Goal: Use online tool/utility

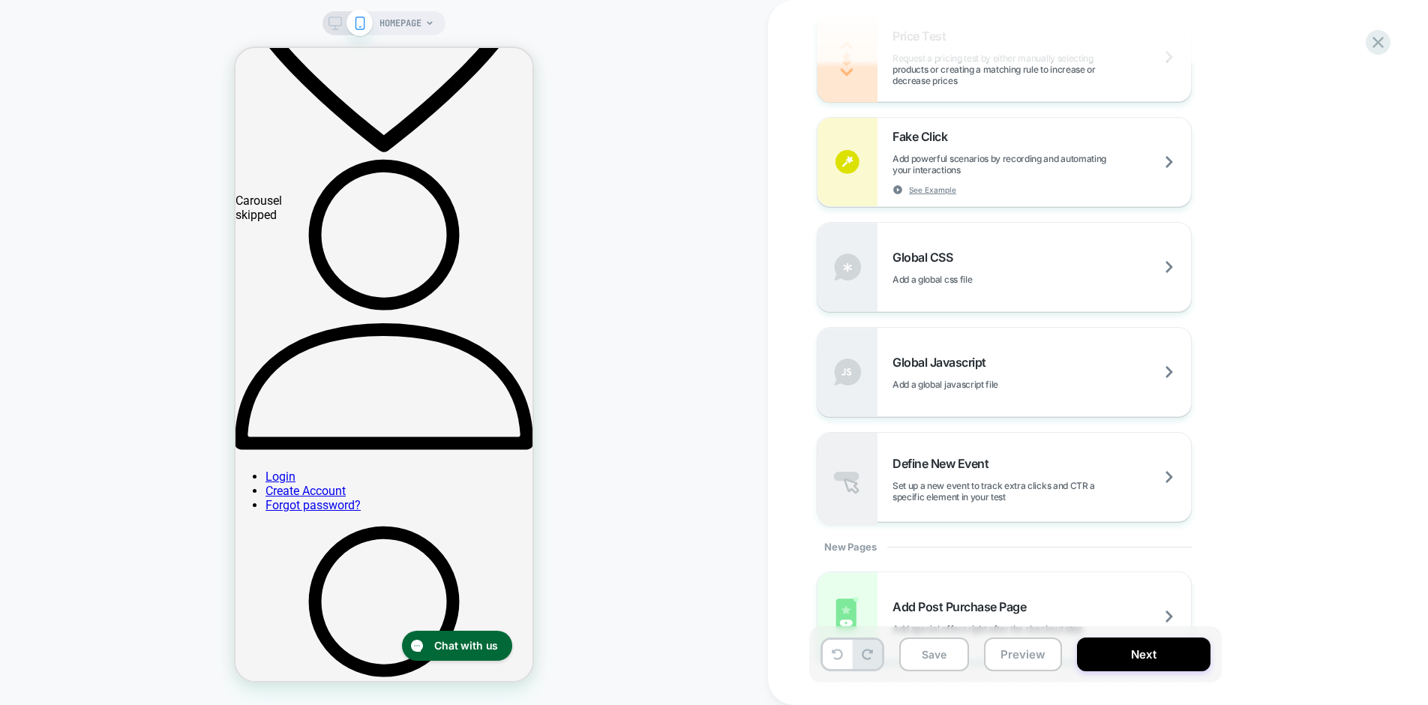
scroll to position [1073, 0]
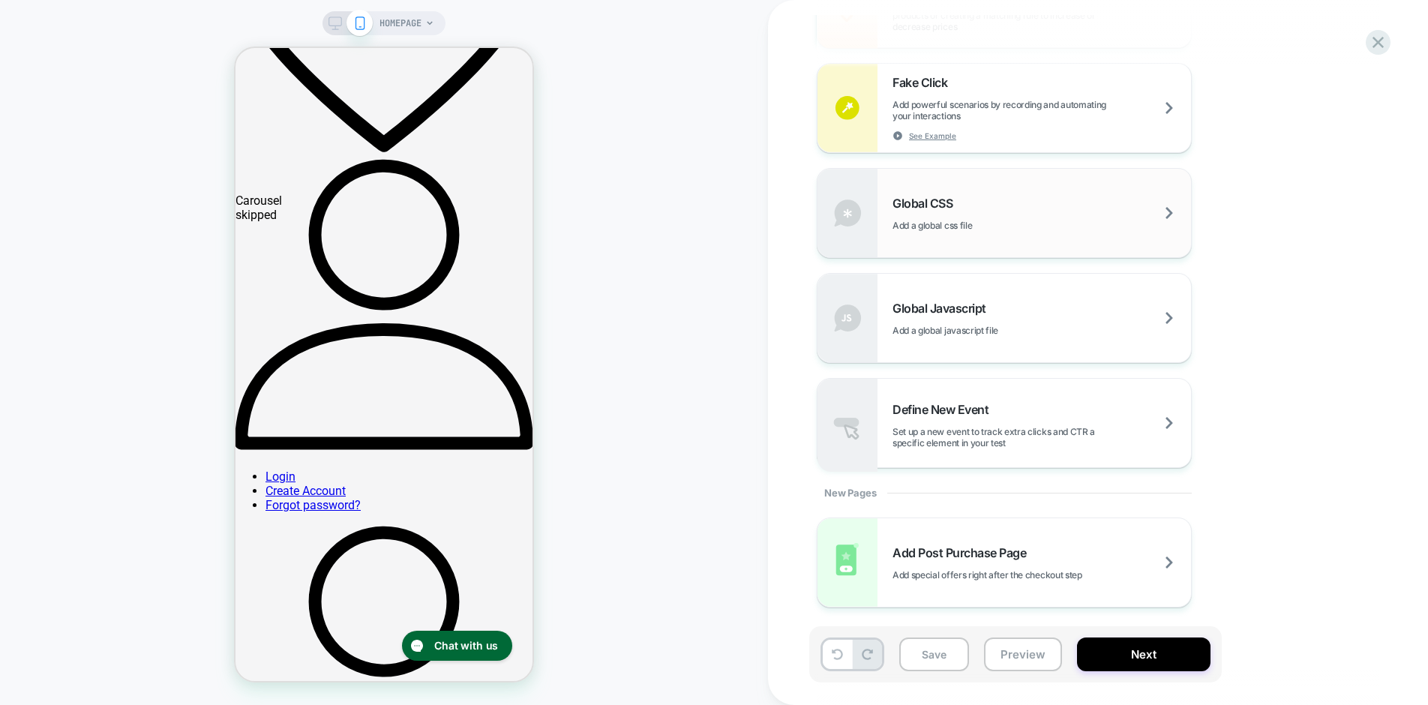
click at [935, 203] on span "Global CSS" at bounding box center [927, 203] width 68 height 15
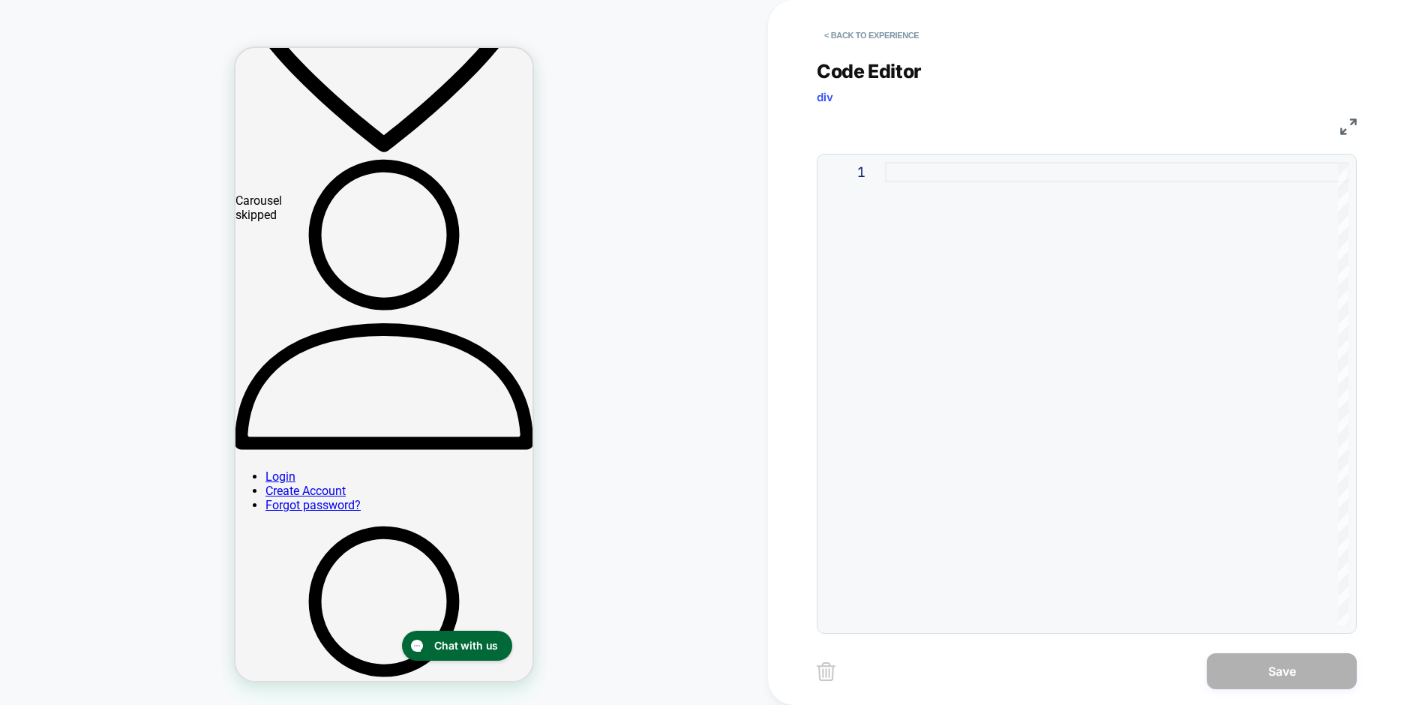
click at [926, 176] on div at bounding box center [1117, 394] width 464 height 464
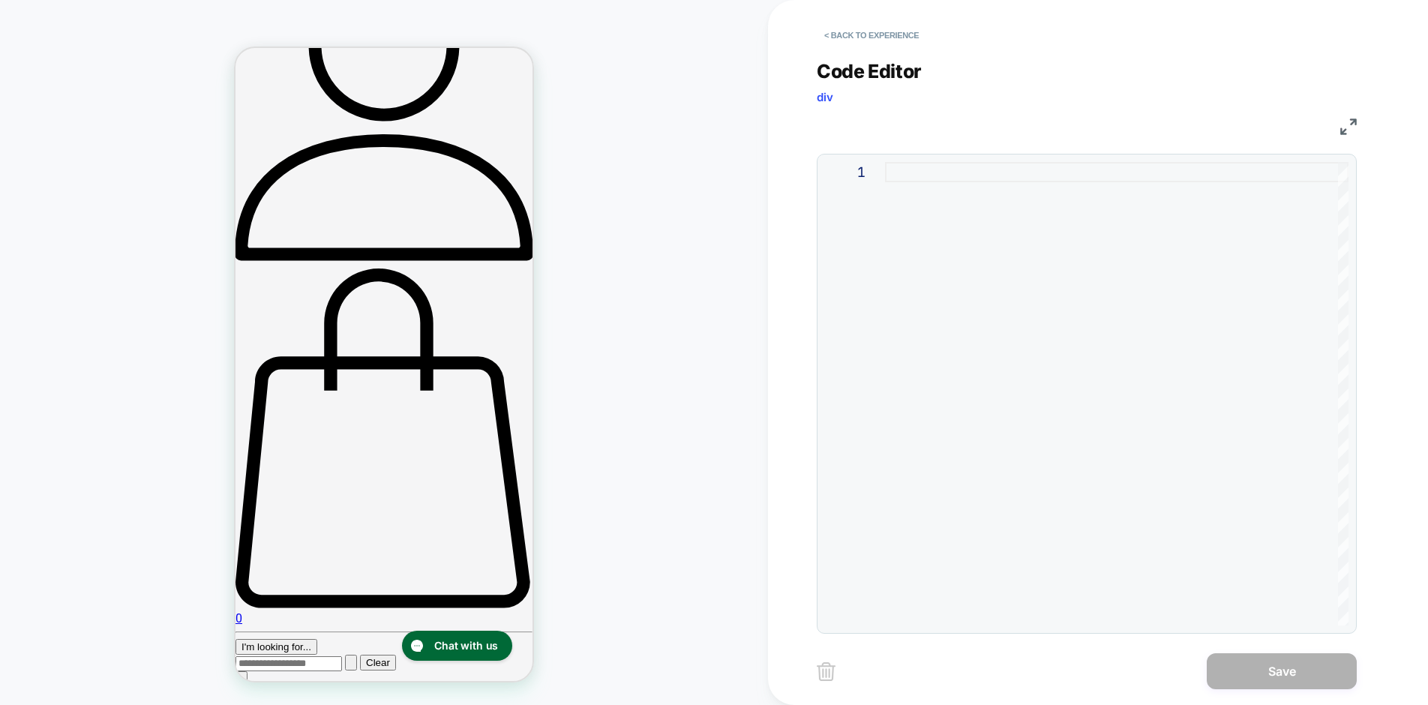
scroll to position [1046, 0]
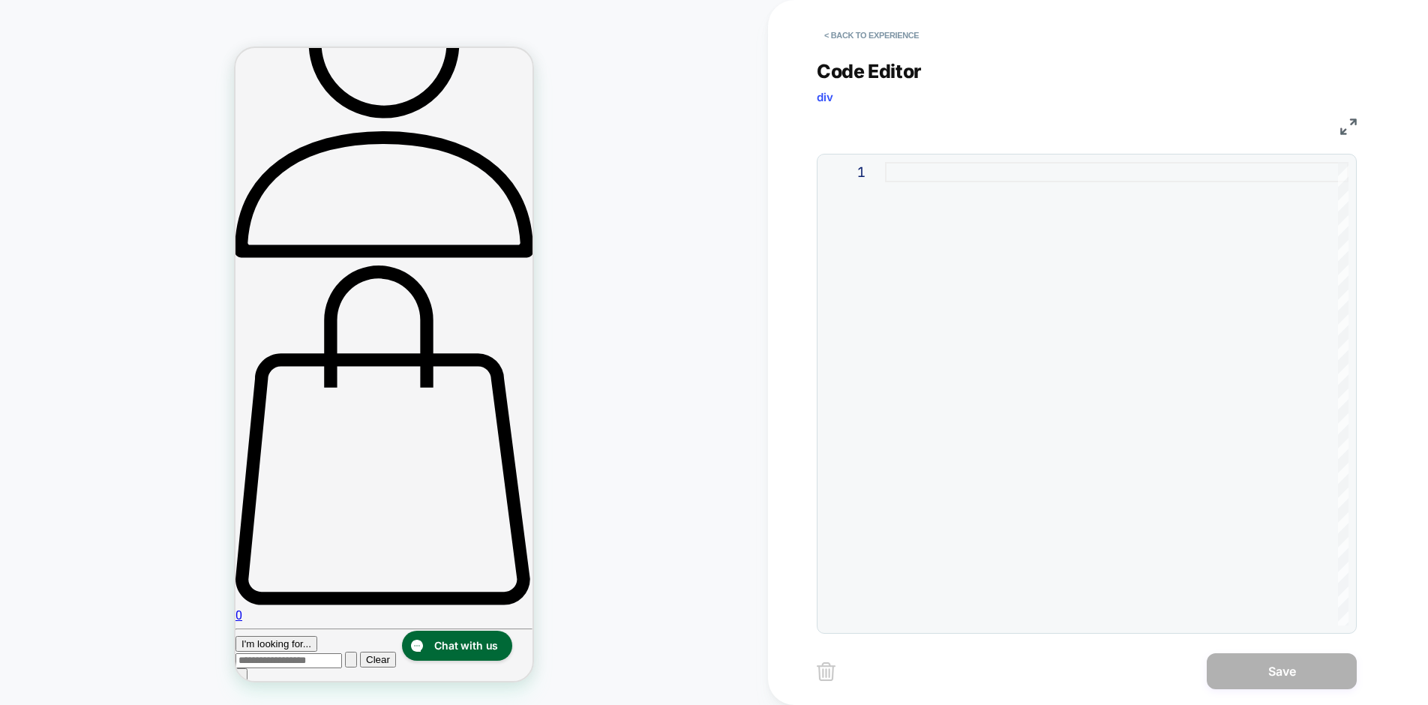
type textarea "**********"
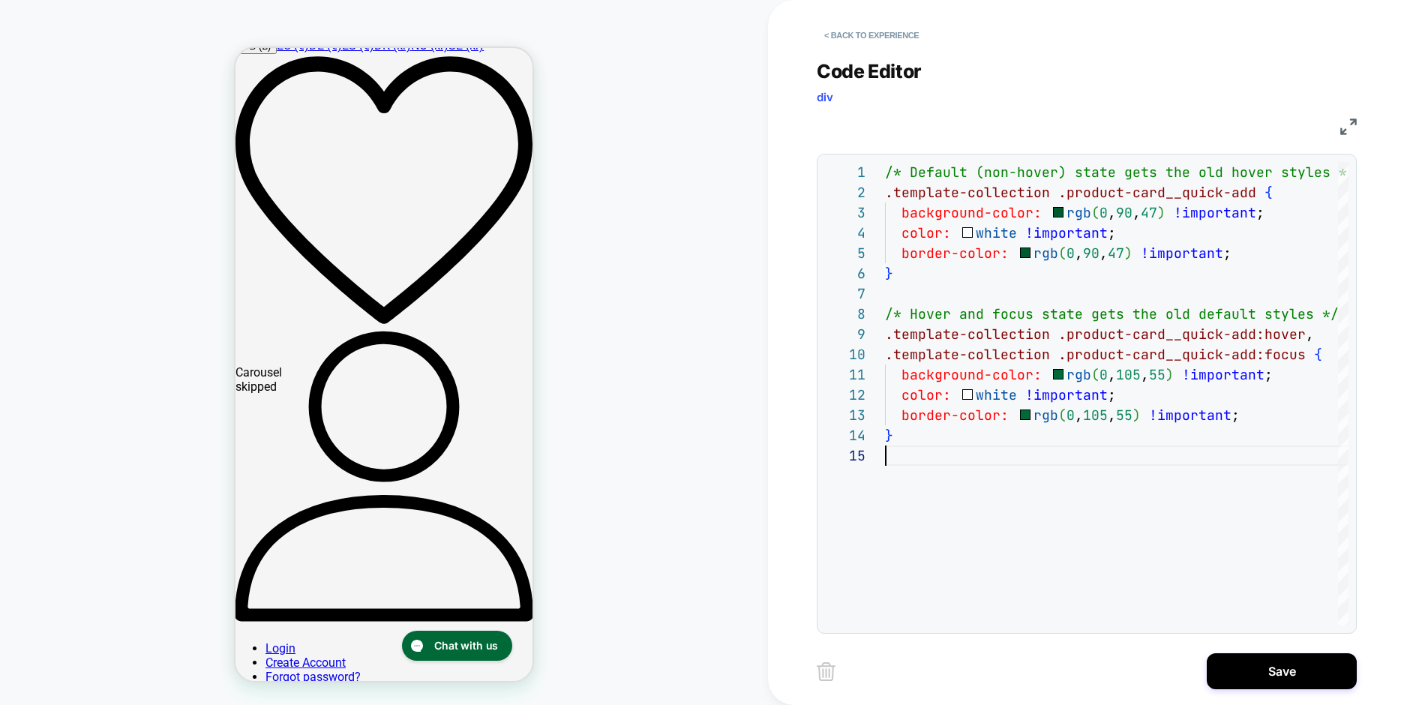
scroll to position [0, 0]
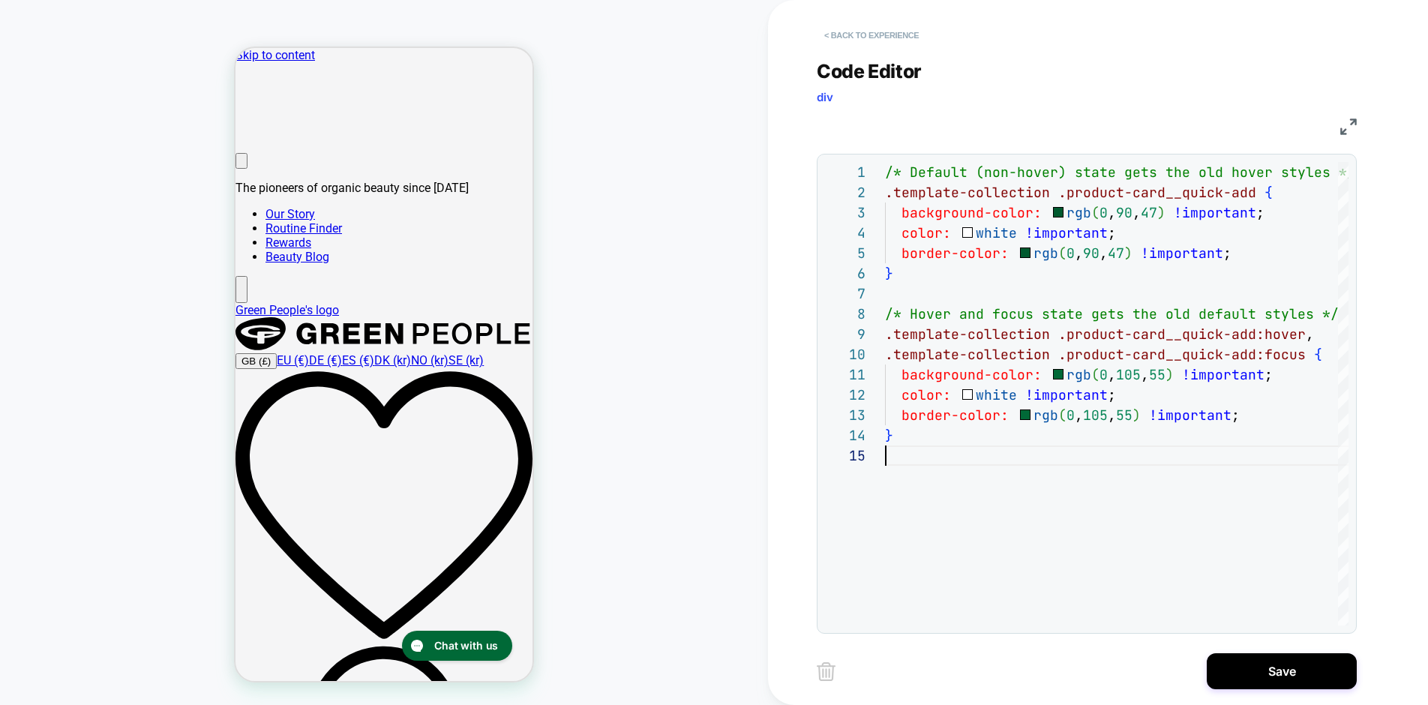
click at [885, 36] on button "< Back to experience" at bounding box center [872, 35] width 110 height 24
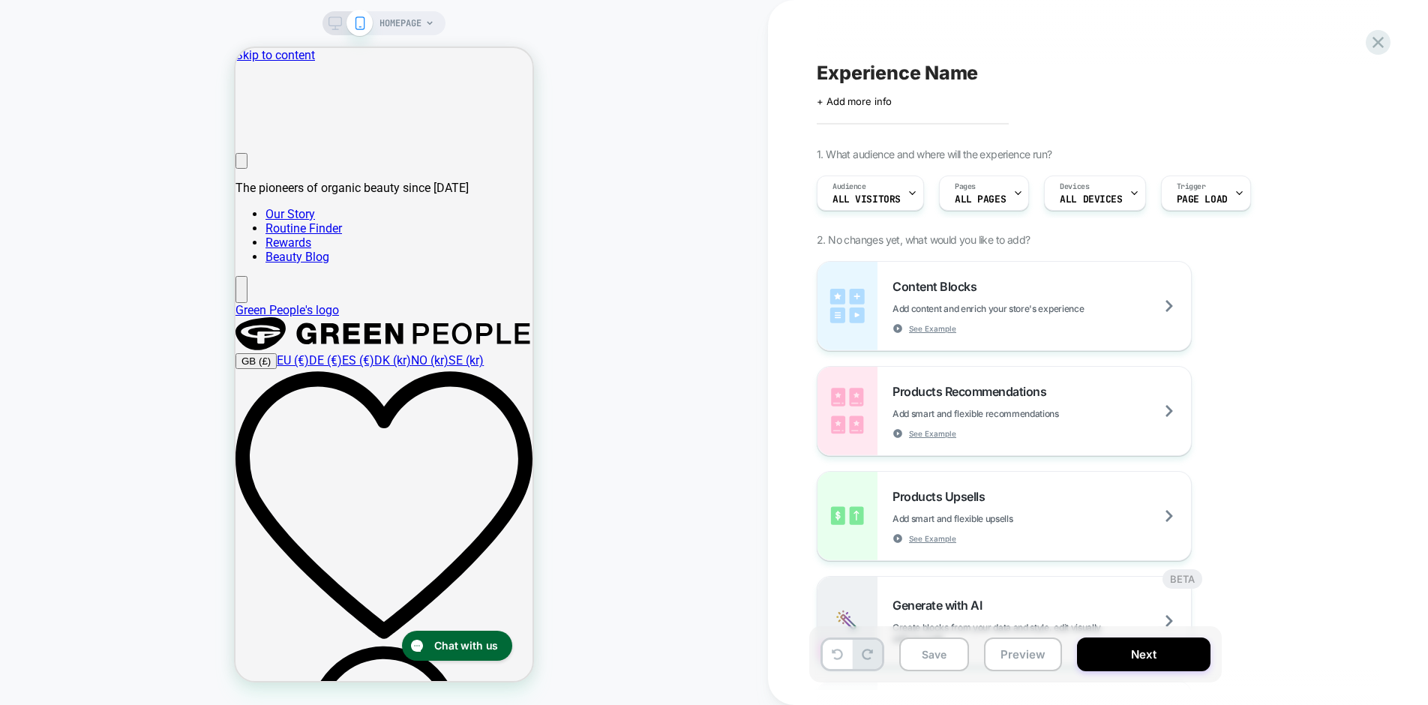
click at [413, 17] on span "HOMEPAGE" at bounding box center [401, 23] width 42 height 24
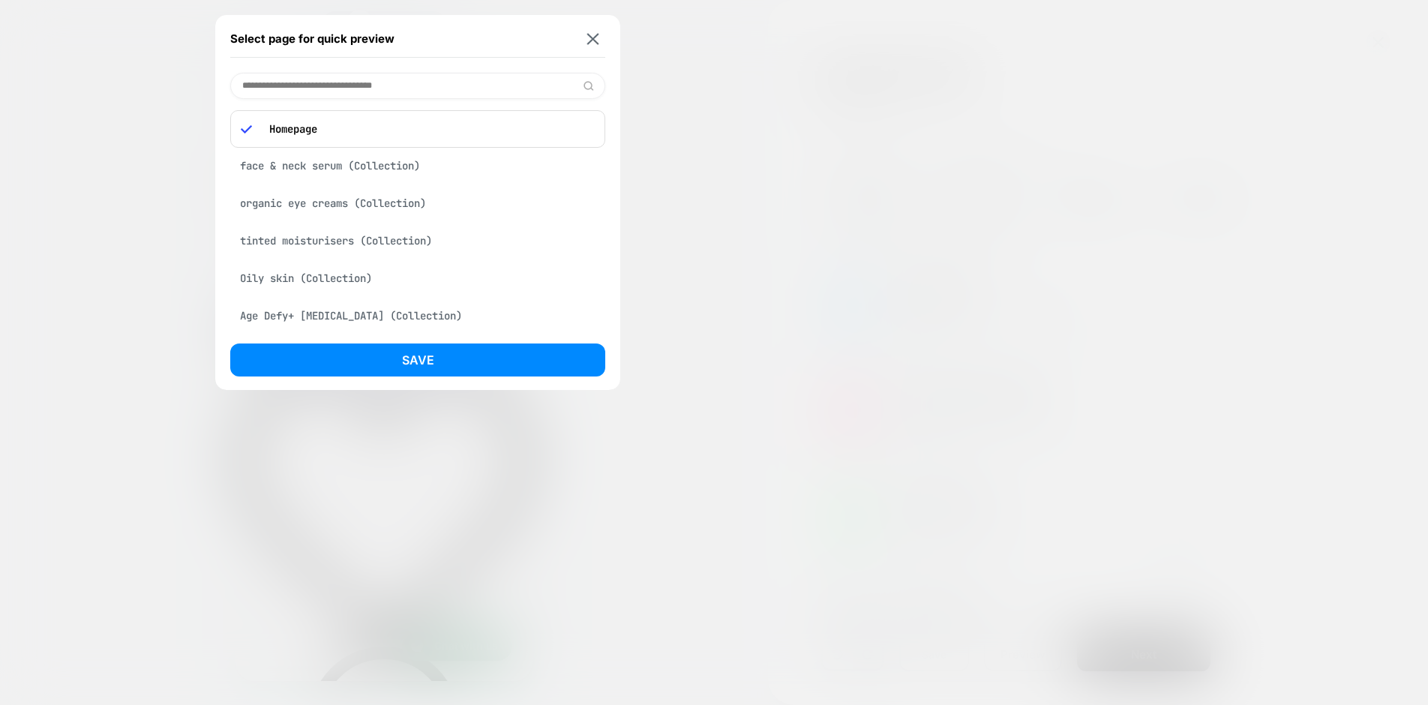
click at [352, 164] on div "face & neck serum (Collection)" at bounding box center [417, 166] width 375 height 29
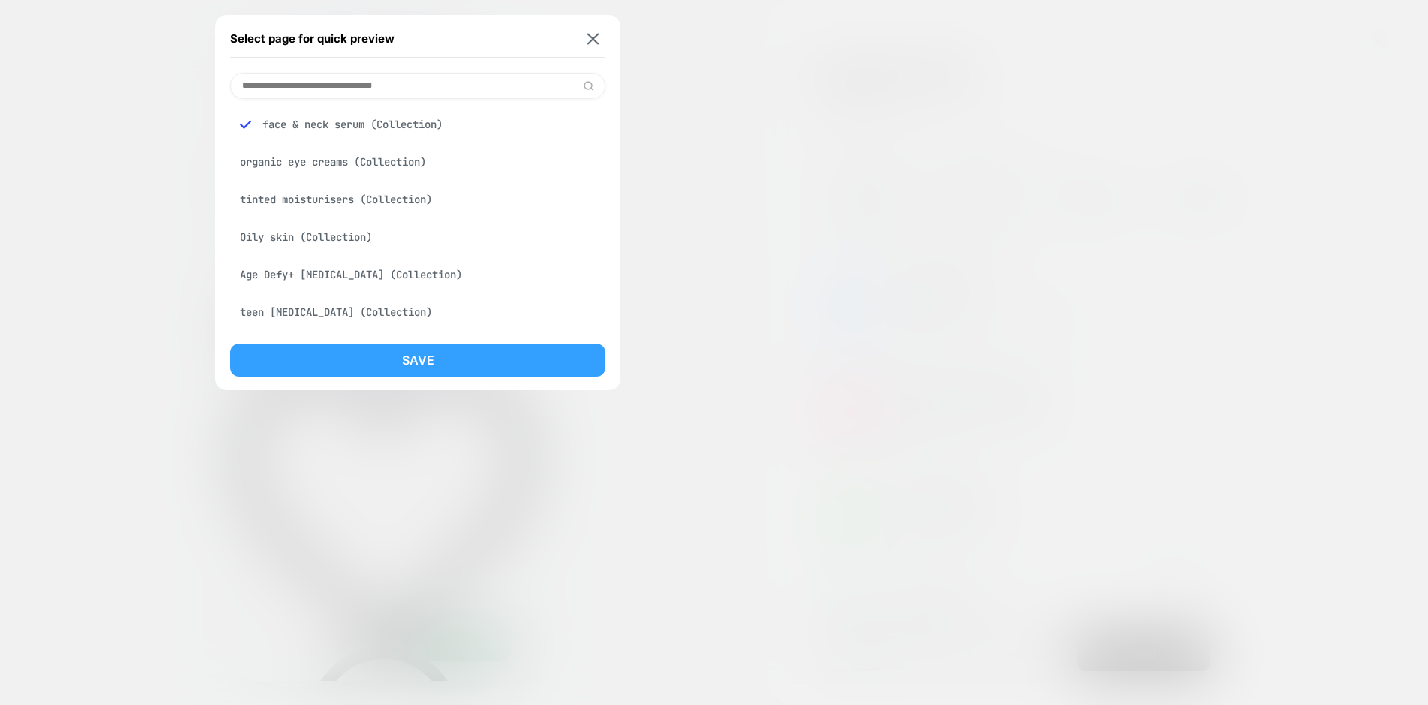
click at [482, 354] on button "Save" at bounding box center [417, 360] width 375 height 33
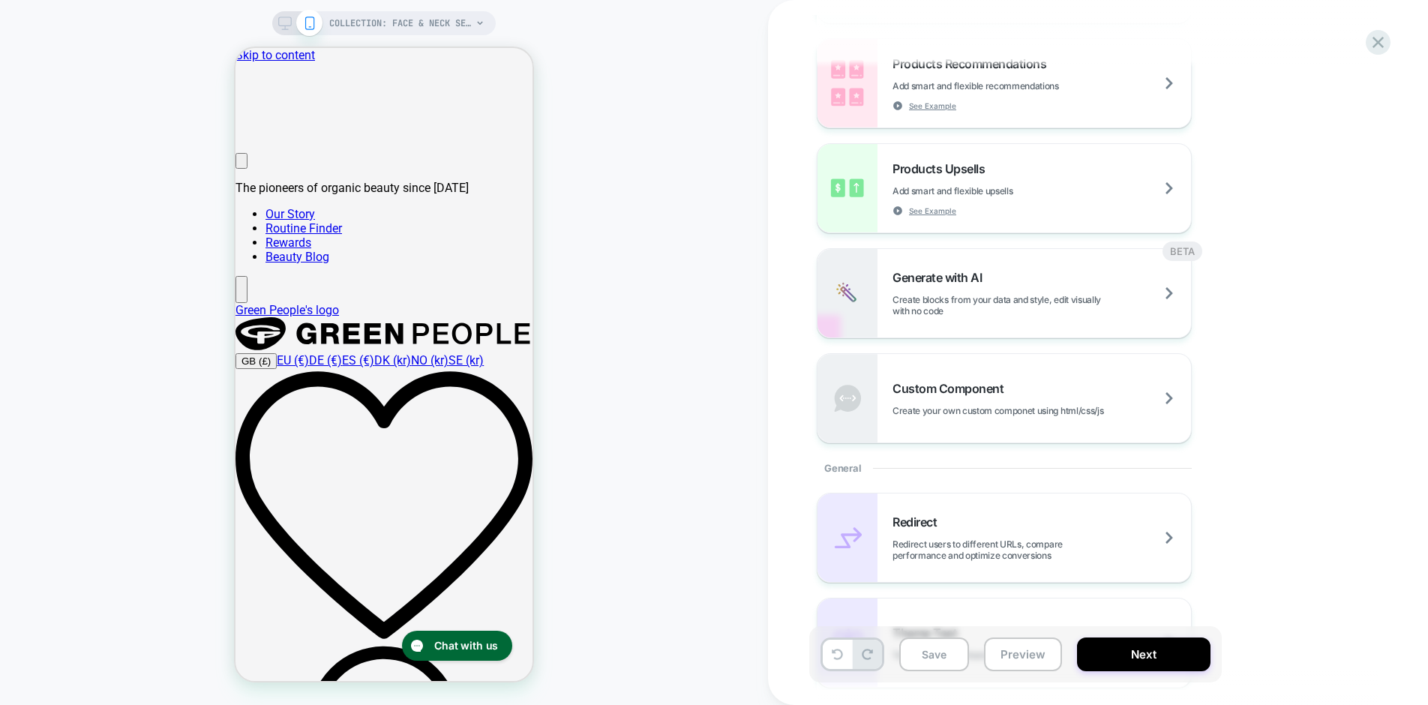
scroll to position [461, 0]
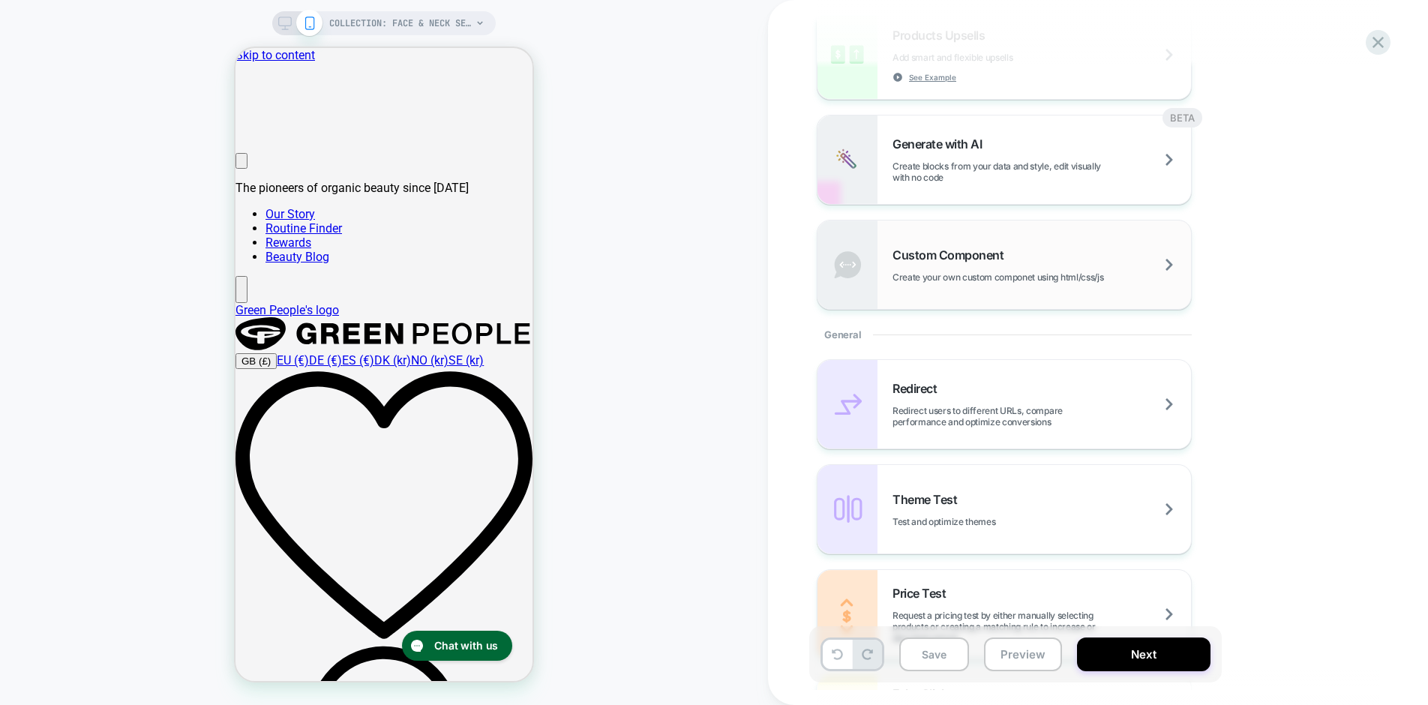
click at [944, 251] on span "Custom Component" at bounding box center [952, 255] width 119 height 15
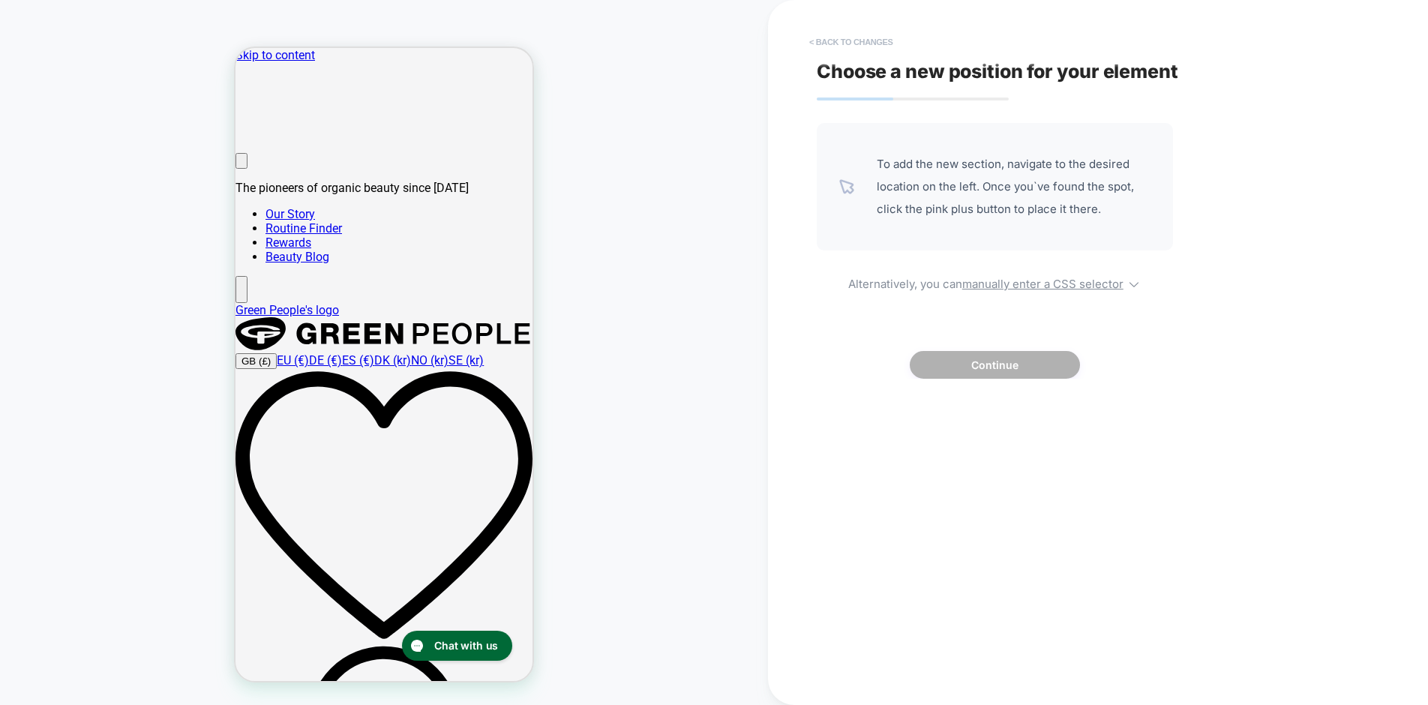
click at [861, 35] on button "< Back to changes" at bounding box center [851, 42] width 99 height 24
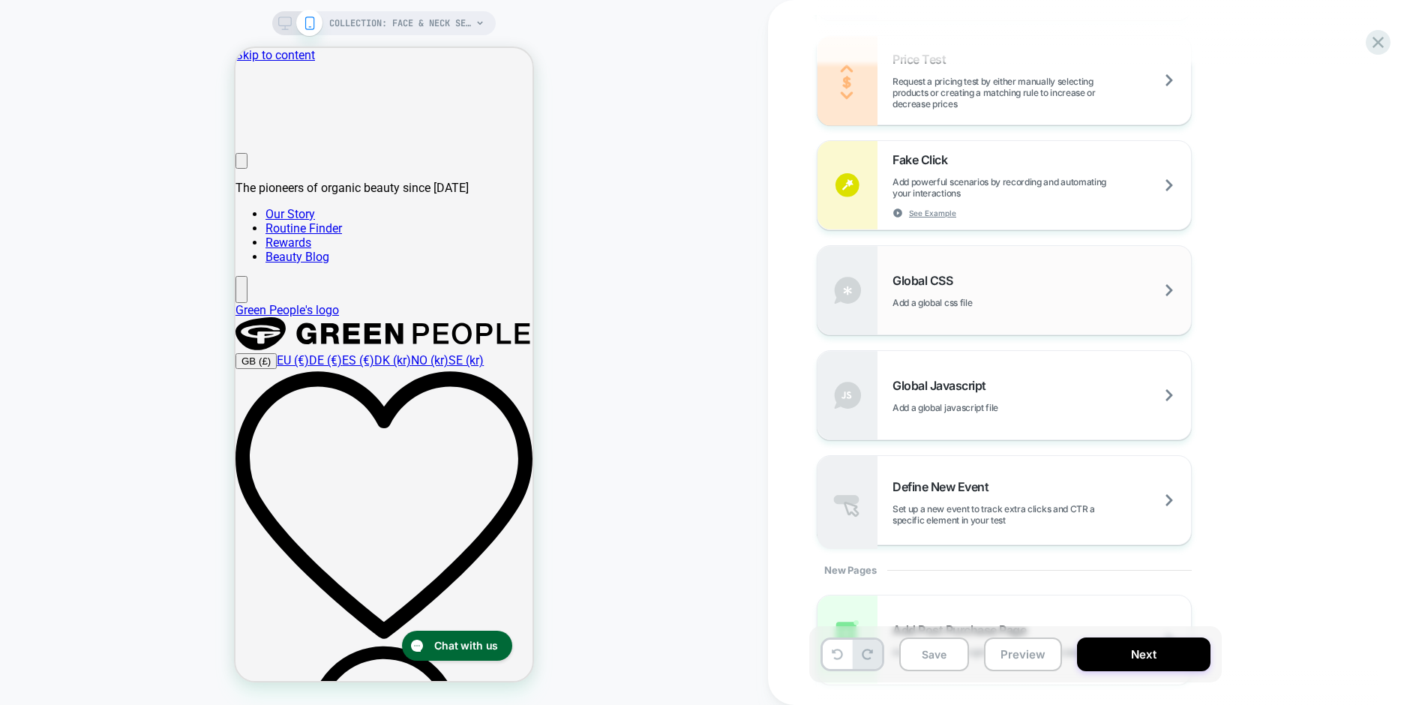
scroll to position [1013, 0]
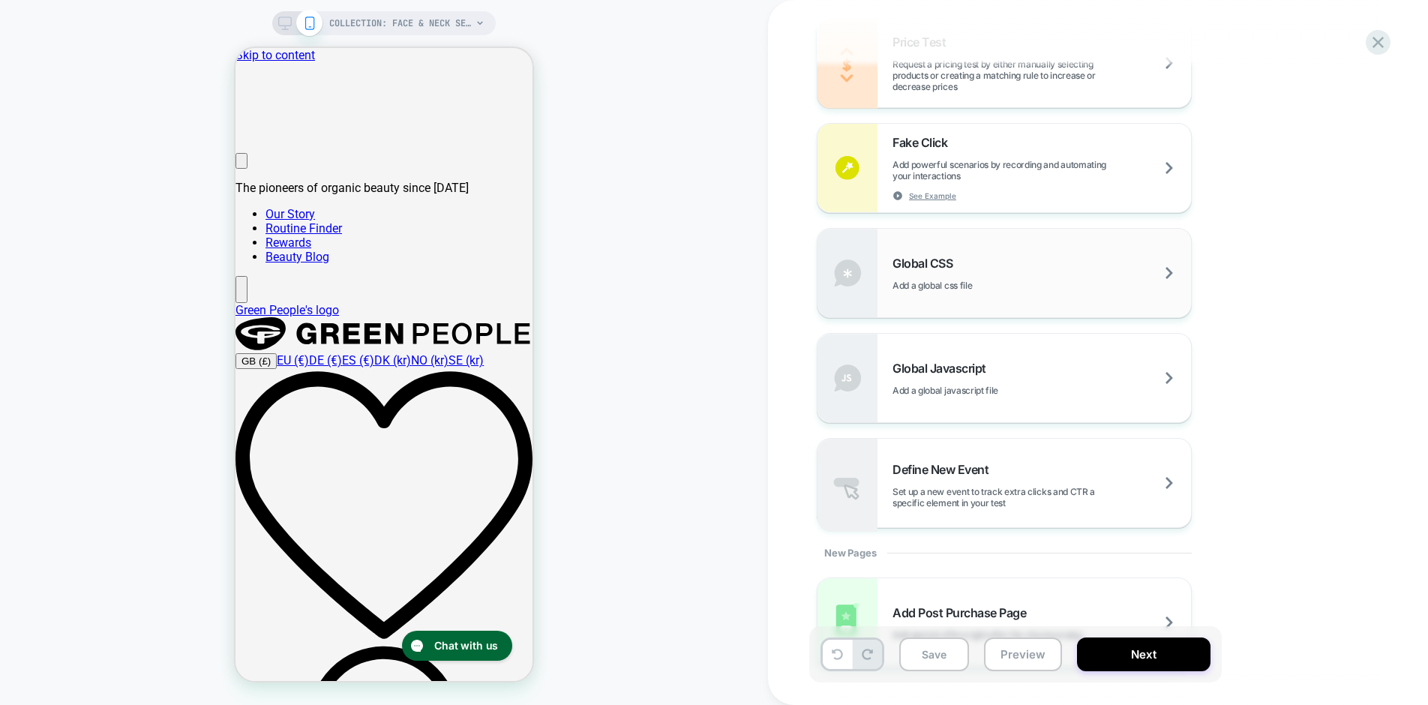
click at [922, 275] on div "Global CSS Add a global css file" at bounding box center [1042, 273] width 299 height 35
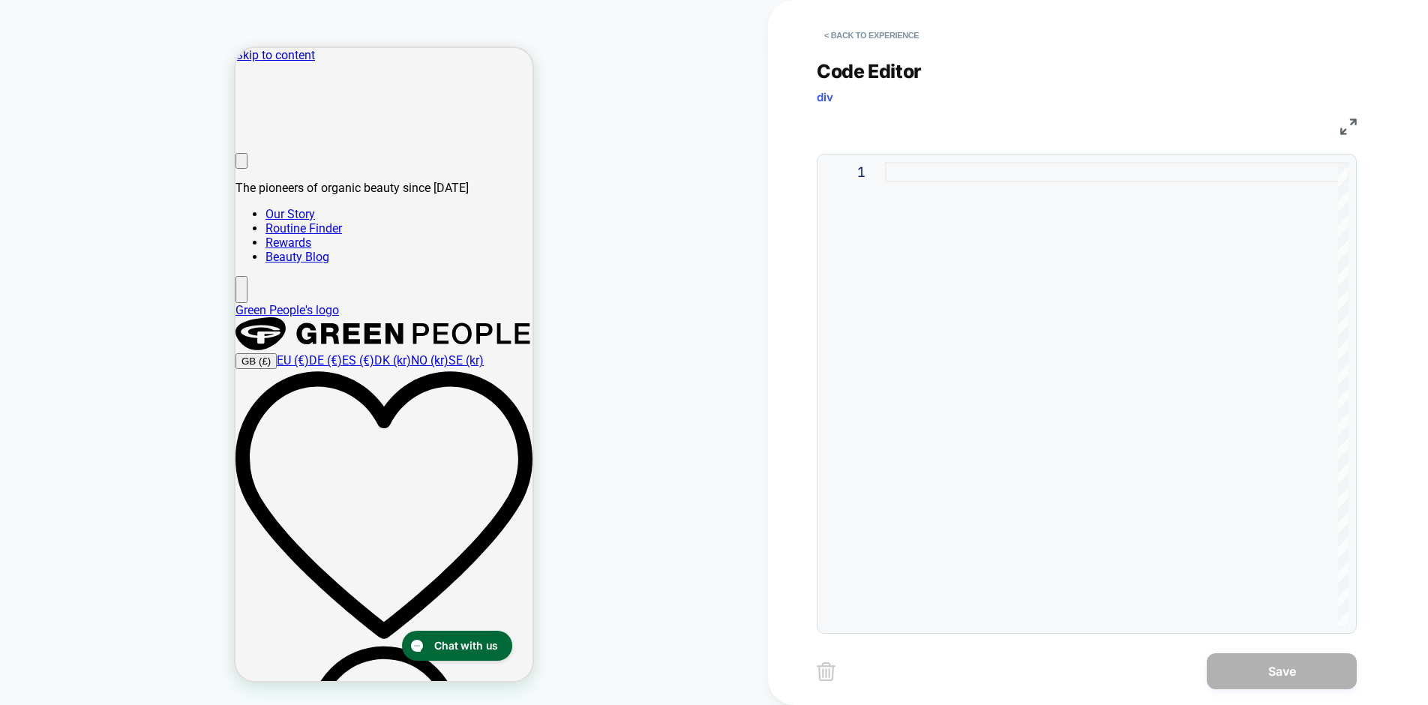
click at [954, 178] on div at bounding box center [1117, 172] width 464 height 20
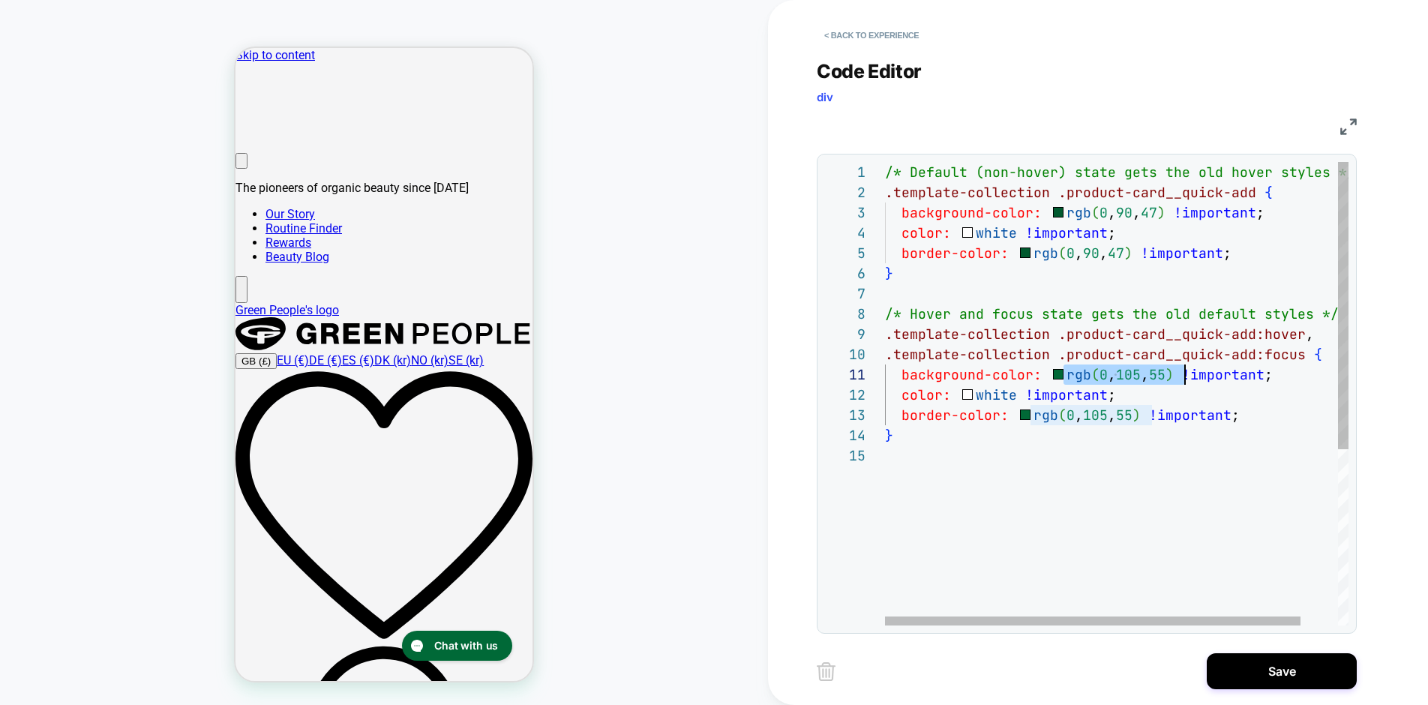
scroll to position [0, 300]
drag, startPoint x: 1064, startPoint y: 374, endPoint x: 1182, endPoint y: 376, distance: 118.5
click at [1182, 376] on div "/* Default (non-hover) state gets the old hover st yles */ .template-collection…" at bounding box center [1137, 535] width 505 height 747
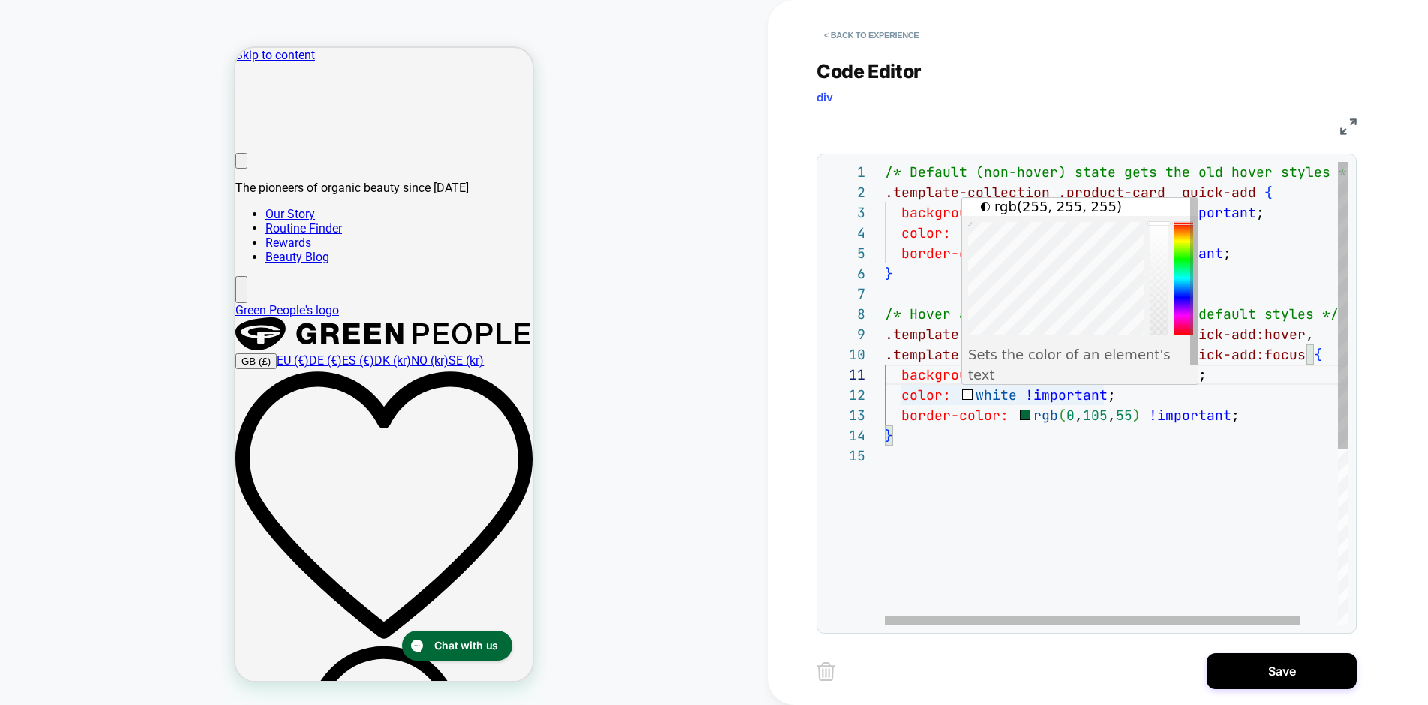
click at [996, 400] on div "/* Default (non-hover) state gets the old hover st yles */ .template-collection…" at bounding box center [1137, 535] width 505 height 747
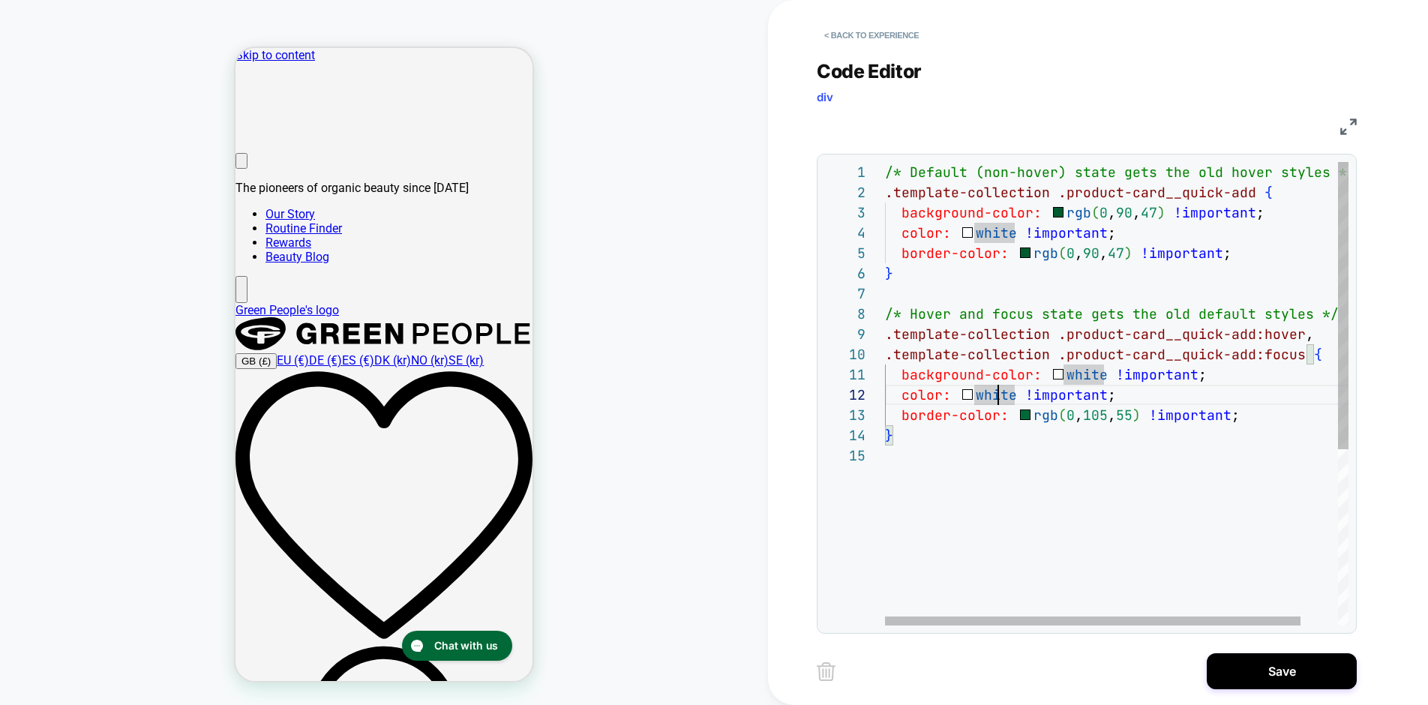
click at [996, 400] on div "/* Default (non-hover) state gets the old hover st yles */ .template-collection…" at bounding box center [1137, 535] width 505 height 747
drag, startPoint x: 1015, startPoint y: 397, endPoint x: 971, endPoint y: 397, distance: 43.5
click at [971, 397] on div "/* Default (non-hover) state gets the old hover st yles */ .template-collection…" at bounding box center [1137, 535] width 505 height 747
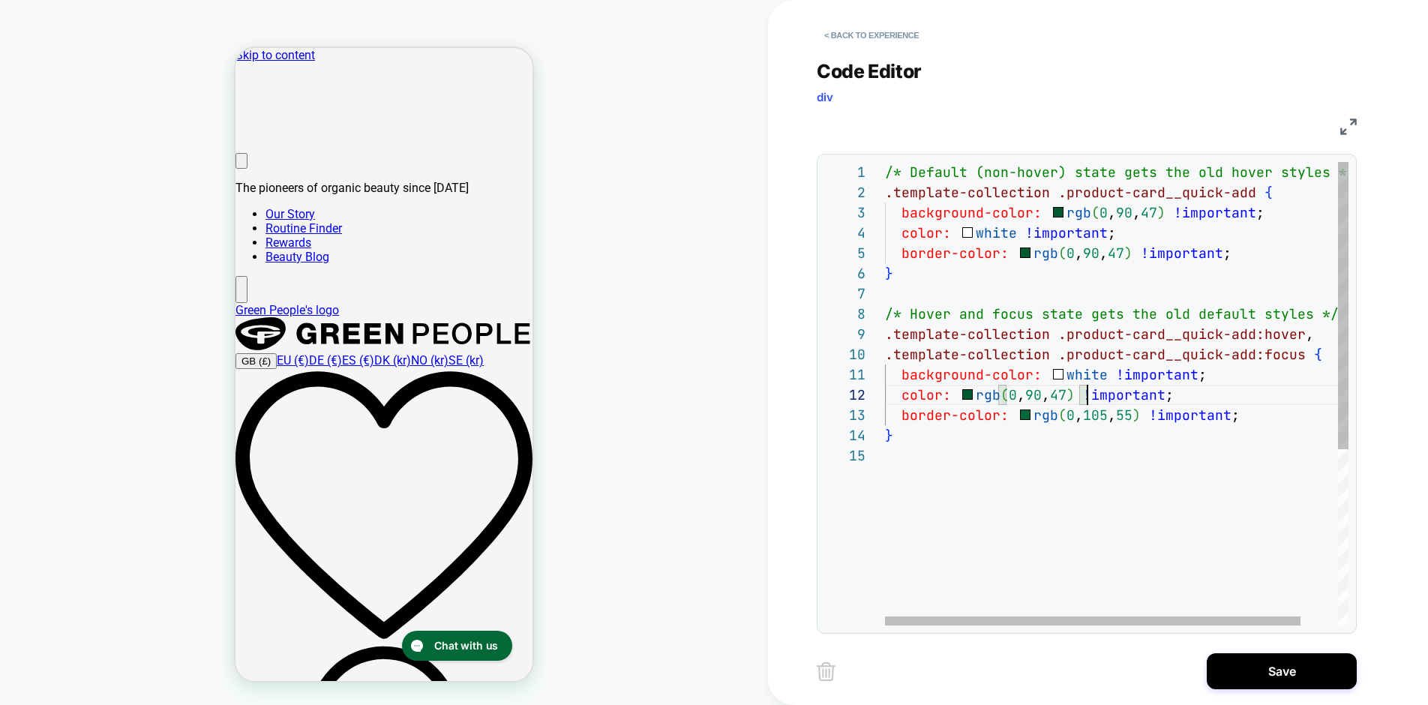
click at [1025, 454] on div "/* Default (non-hover) state gets the old hover st yles */ .template-collection…" at bounding box center [1137, 535] width 505 height 747
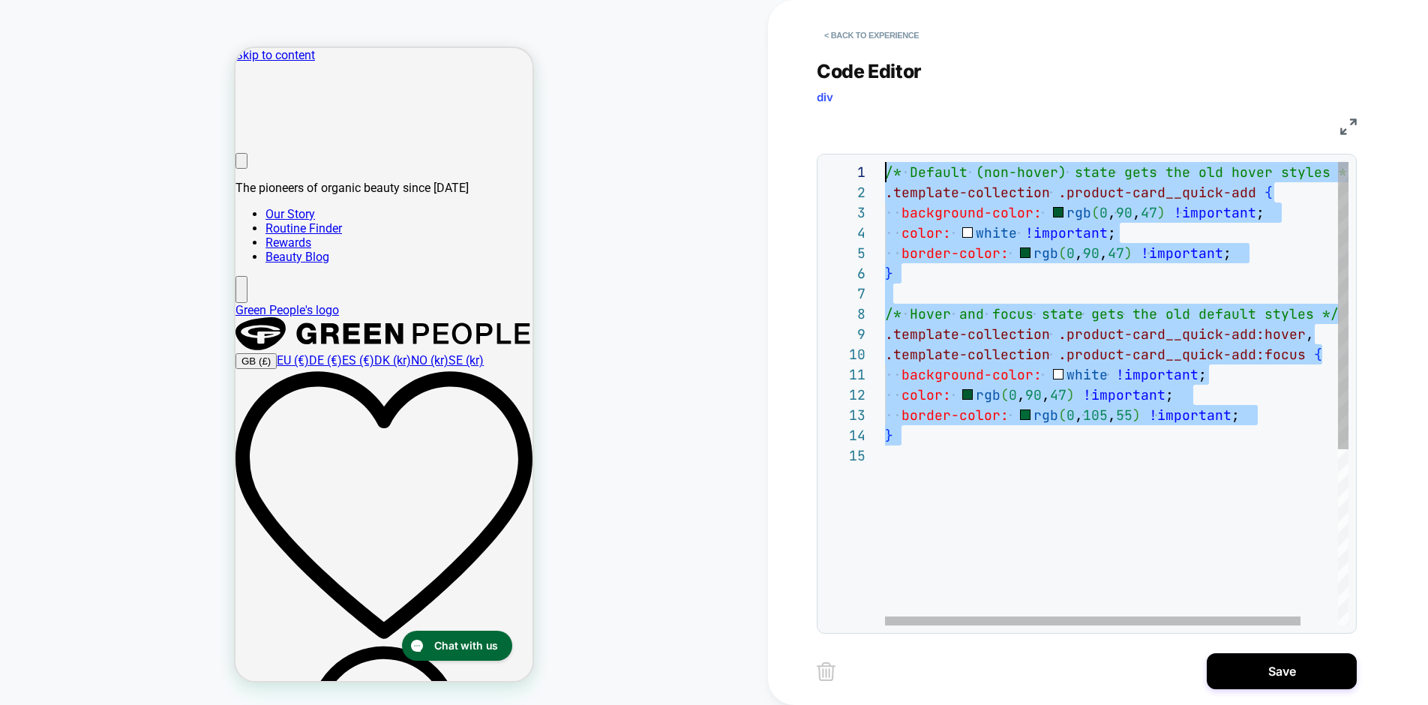
scroll to position [0, 0]
drag, startPoint x: 893, startPoint y: 451, endPoint x: 826, endPoint y: 167, distance: 291.4
click at [885, 167] on div "/* Default (non-hover) state gets the old hover st yles */ .template-collection…" at bounding box center [1137, 535] width 505 height 747
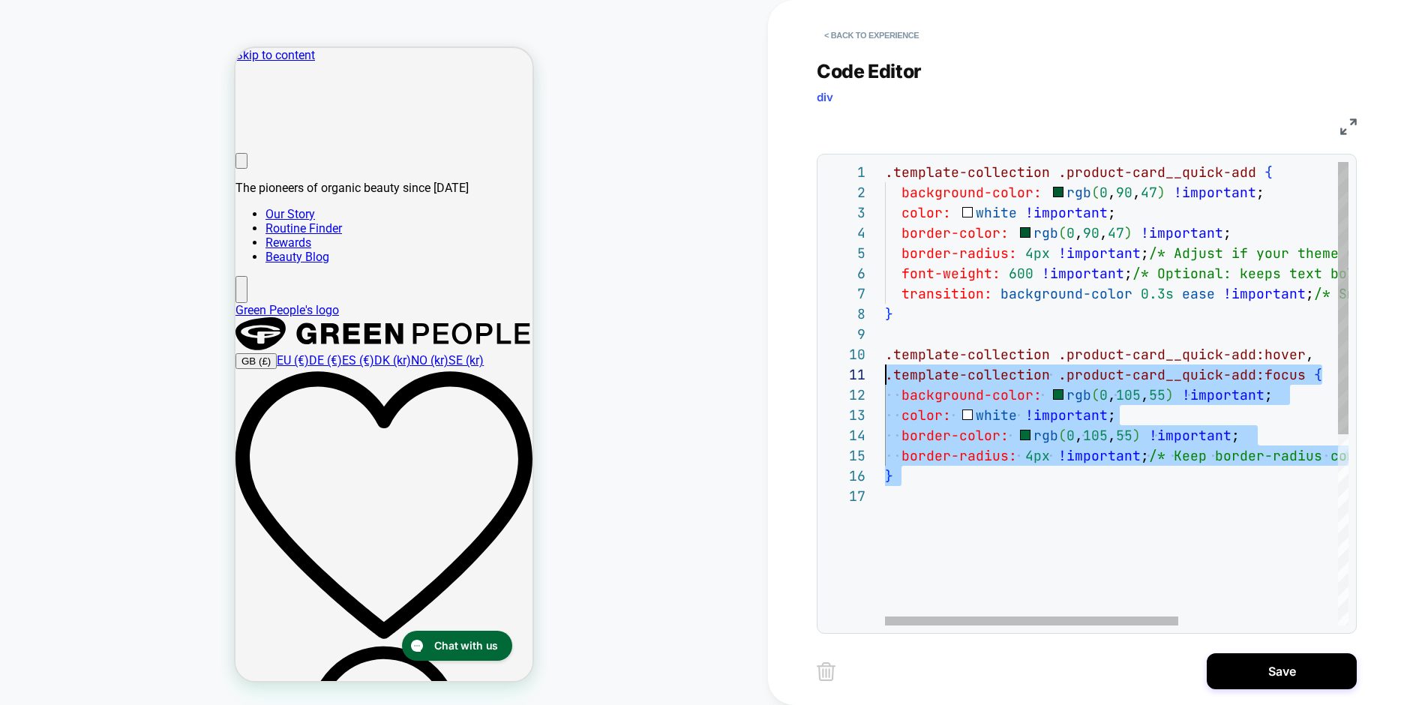
scroll to position [182, 0]
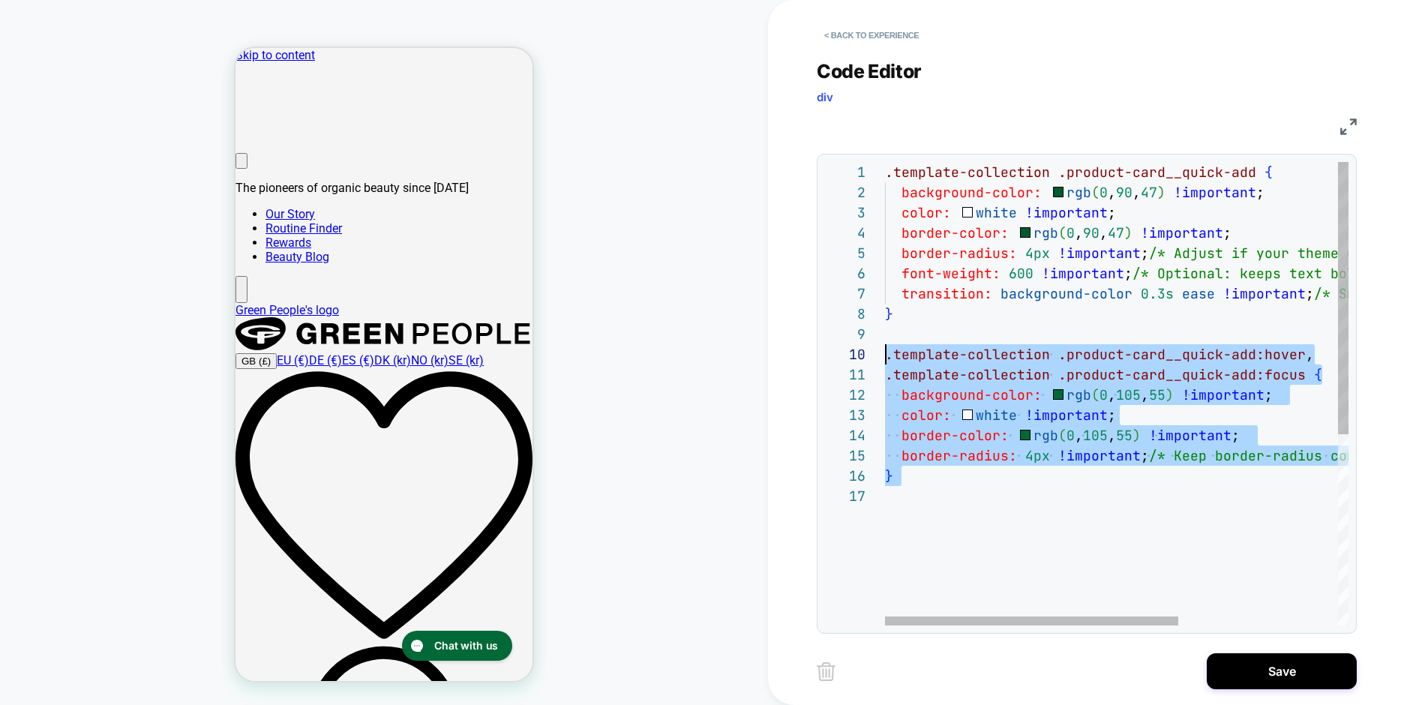
drag, startPoint x: 870, startPoint y: 431, endPoint x: 869, endPoint y: 354, distance: 76.5
click at [885, 354] on div ".template-collection .product-card__quick-add { background-color: rgb ( 0 , 90 …" at bounding box center [1242, 556] width 715 height 788
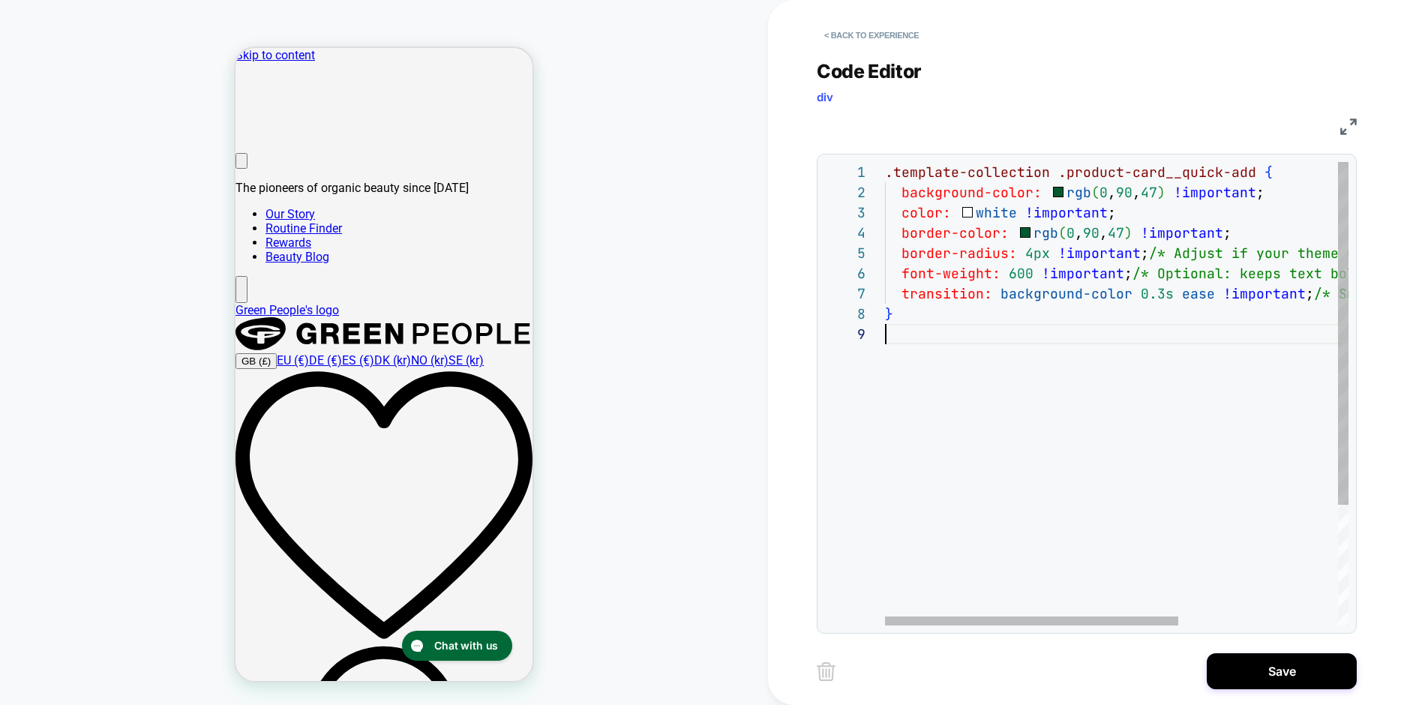
scroll to position [122, 0]
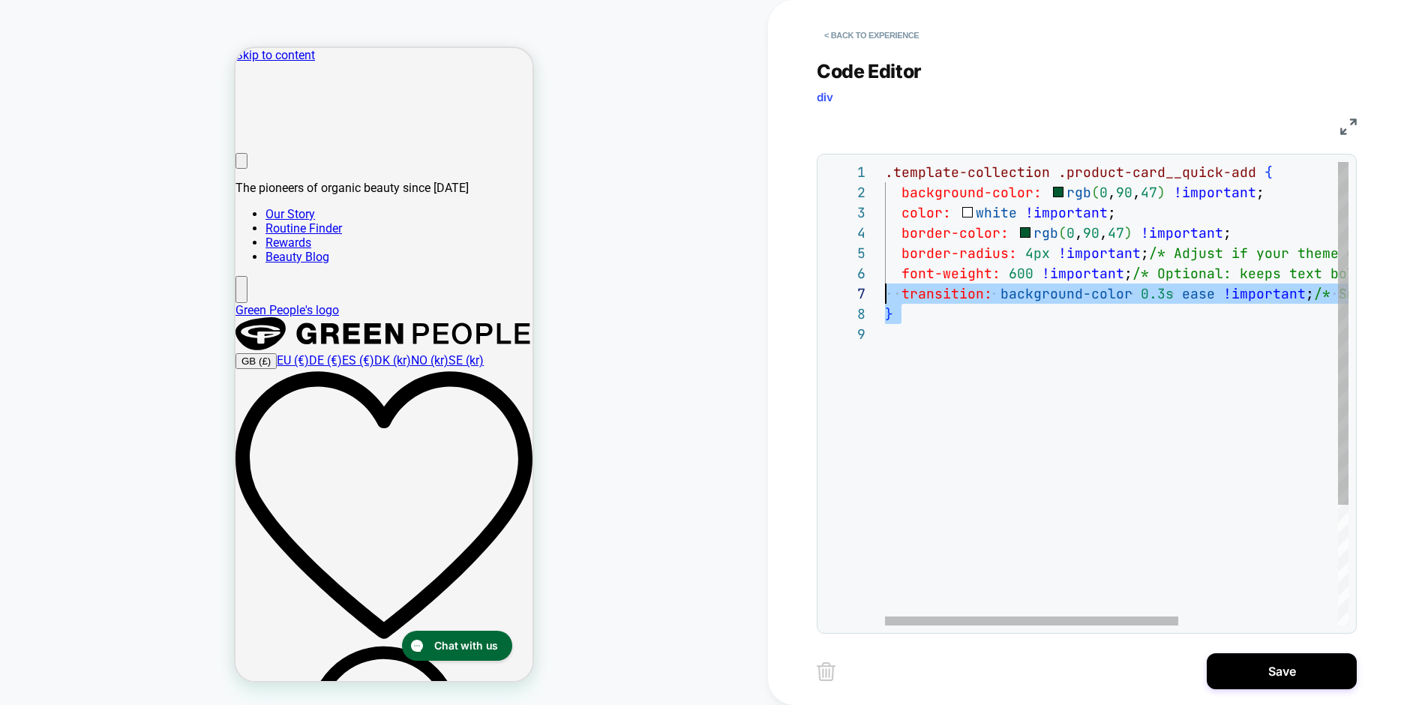
drag, startPoint x: 895, startPoint y: 335, endPoint x: 878, endPoint y: 291, distance: 46.8
click at [885, 291] on div ".template-collection .product-card__quick-add { background-color: rgb ( 0 , 90 …" at bounding box center [1242, 475] width 715 height 626
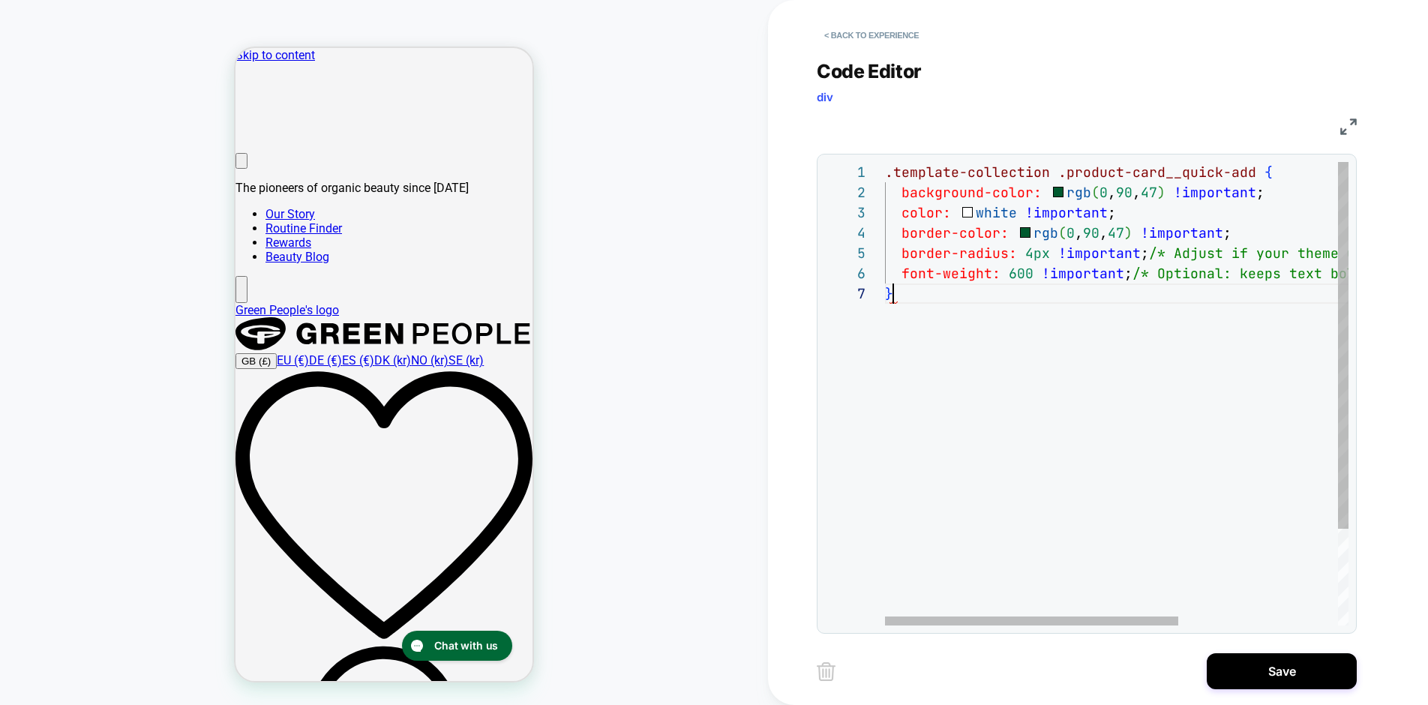
scroll to position [122, 8]
click at [935, 344] on div ".template-collection .product-card__quick-add { background-color: rgb ( 0 , 90 …" at bounding box center [1242, 454] width 715 height 585
click at [873, 434] on div "1 2 3 4 5 6 7" at bounding box center [855, 454] width 60 height 585
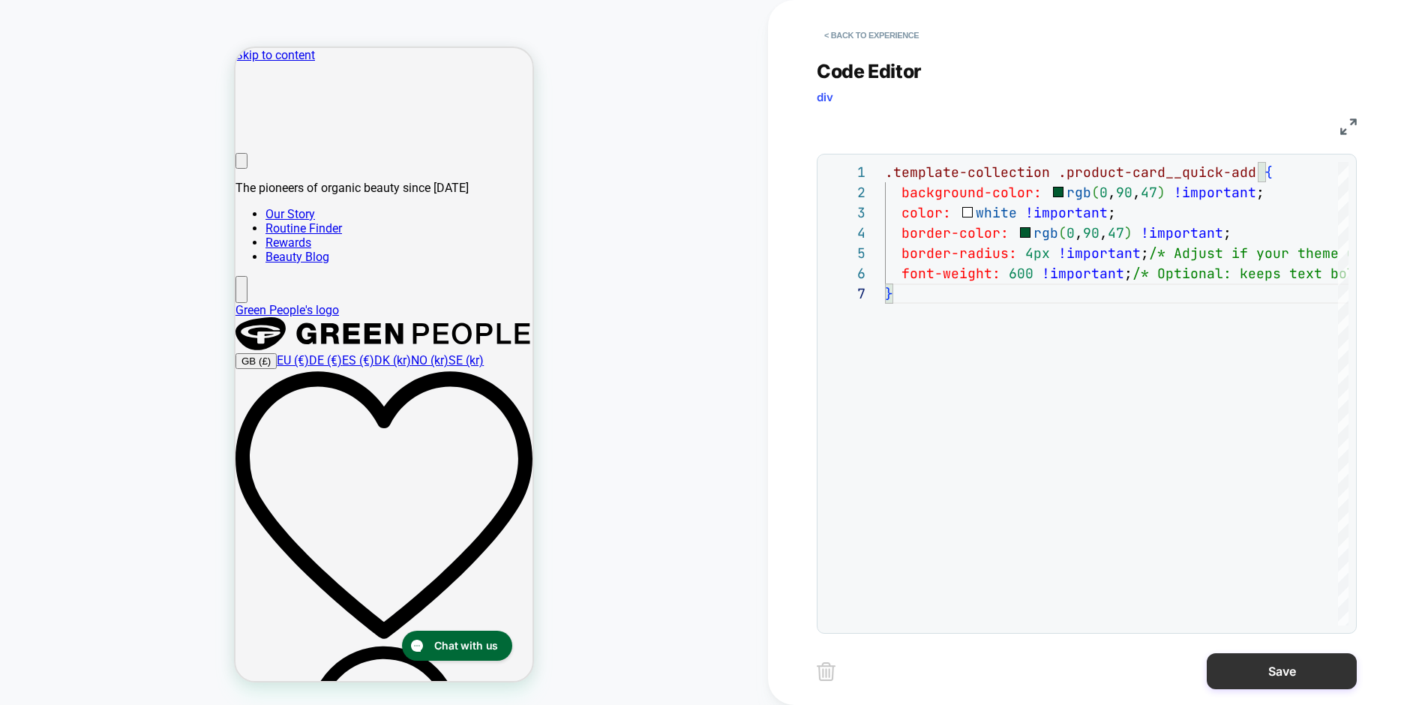
type textarea "**********"
click at [1265, 665] on button "Save" at bounding box center [1282, 671] width 150 height 36
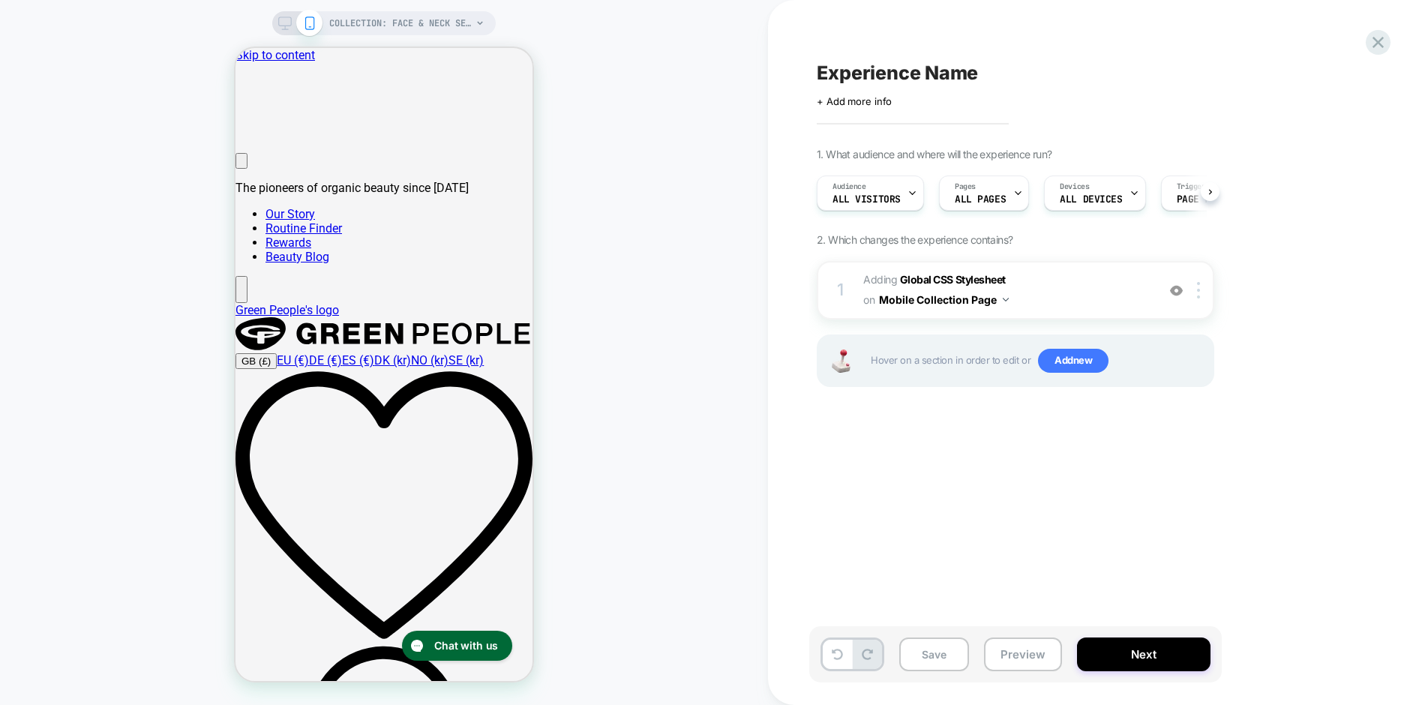
scroll to position [0, 1]
click at [1013, 652] on button "Preview" at bounding box center [1023, 655] width 78 height 34
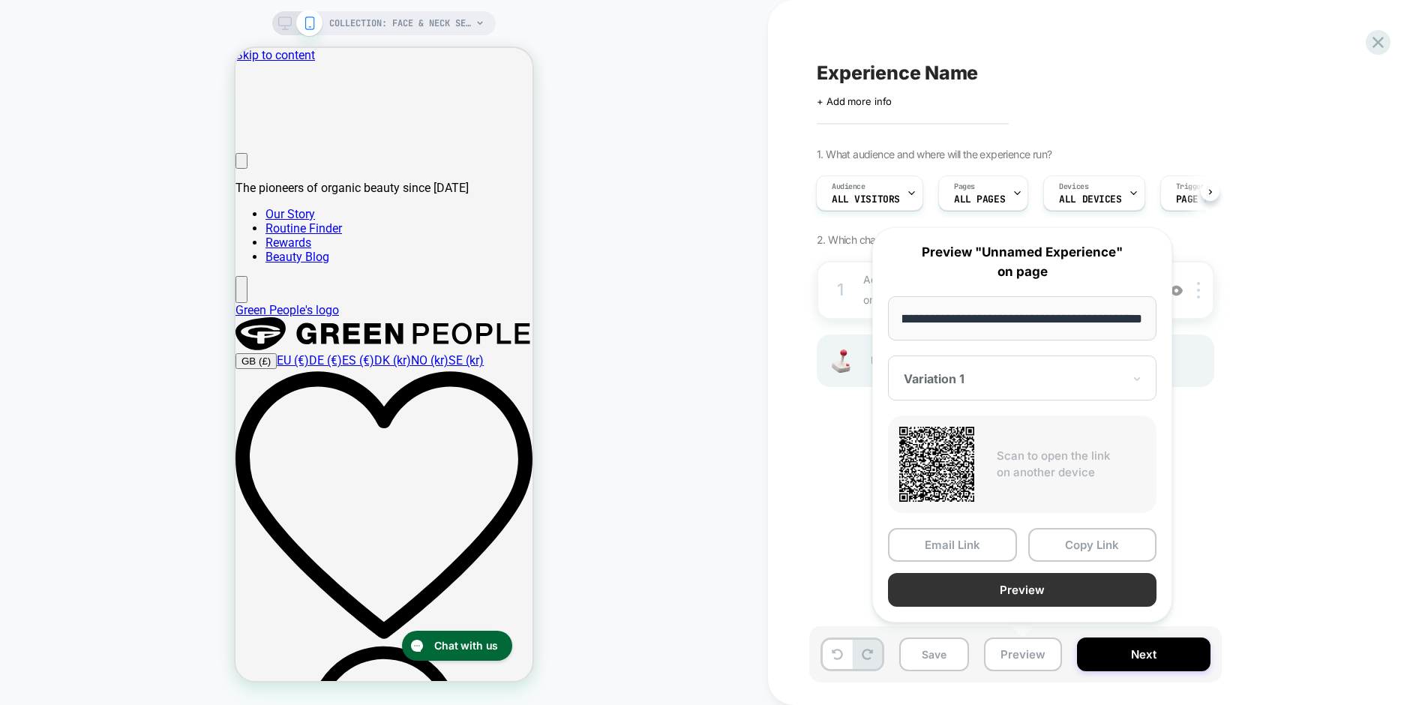
scroll to position [0, 0]
click at [974, 593] on button "Preview" at bounding box center [1022, 590] width 269 height 34
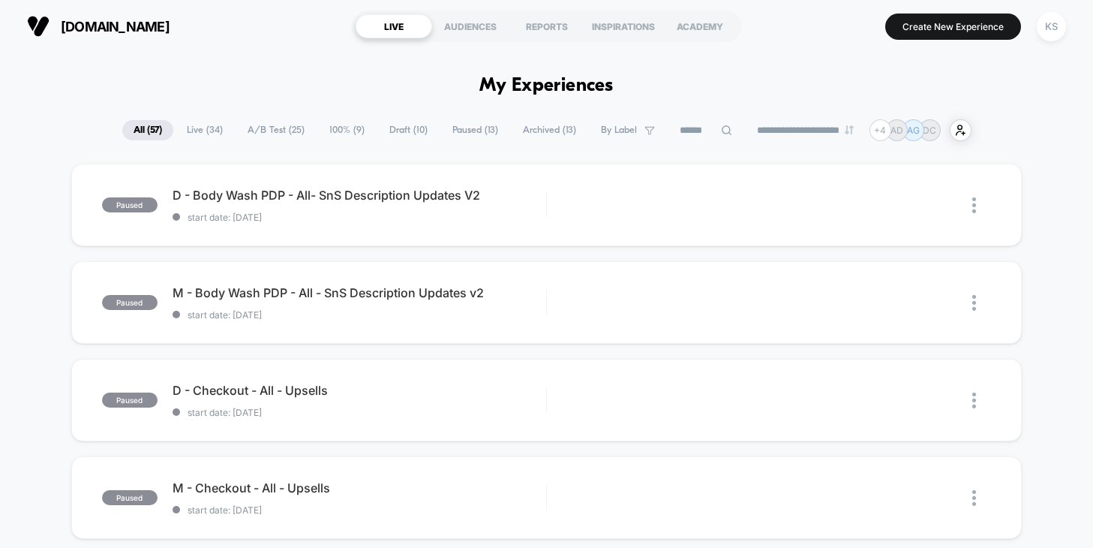
click at [202, 132] on span "Live ( 34 )" at bounding box center [205, 130] width 59 height 20
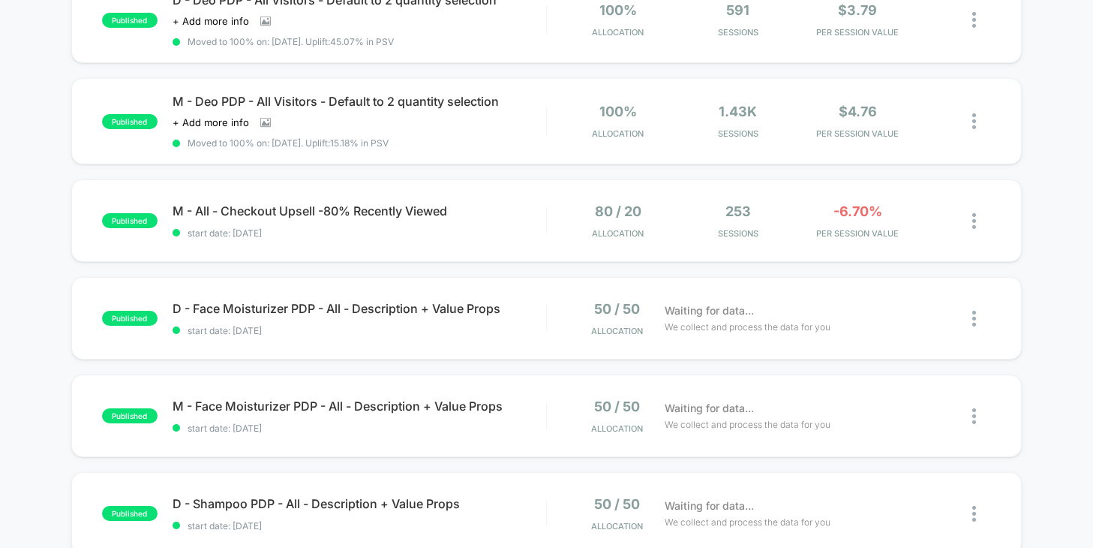
scroll to position [698, 0]
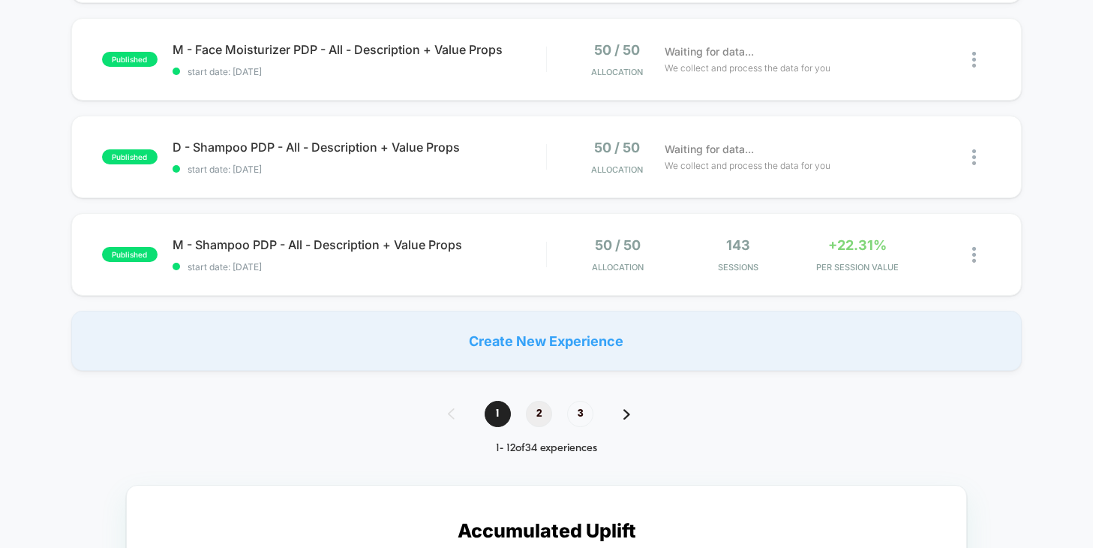
click at [538, 414] on span "2" at bounding box center [539, 414] width 26 height 26
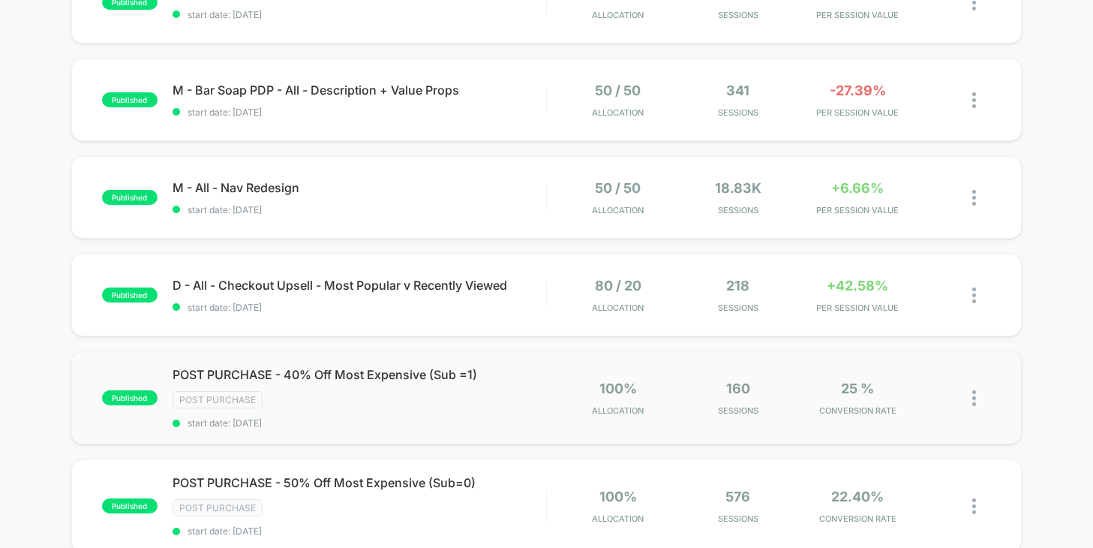
scroll to position [792, 0]
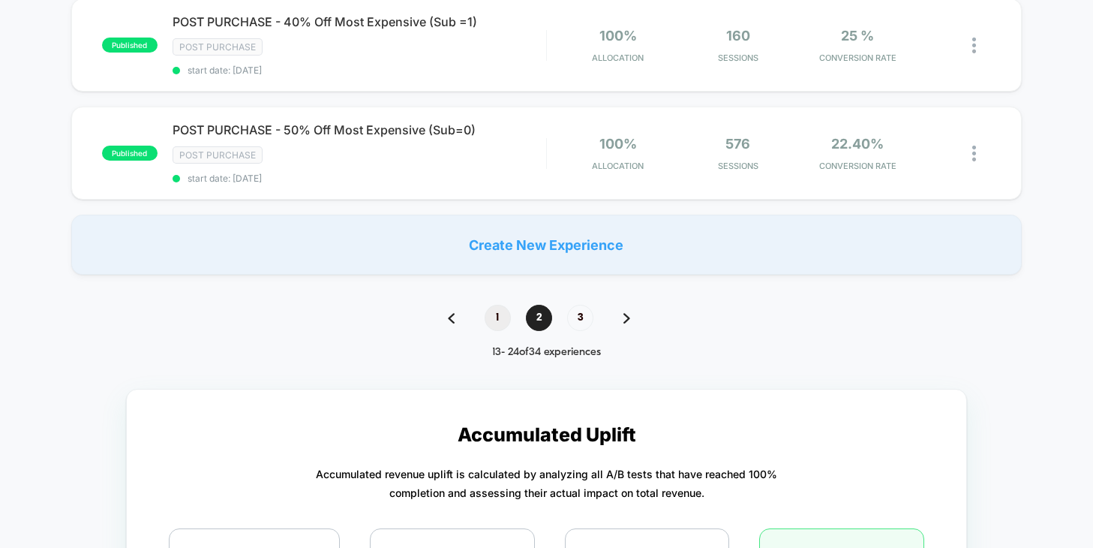
click at [502, 319] on span "1" at bounding box center [498, 318] width 26 height 26
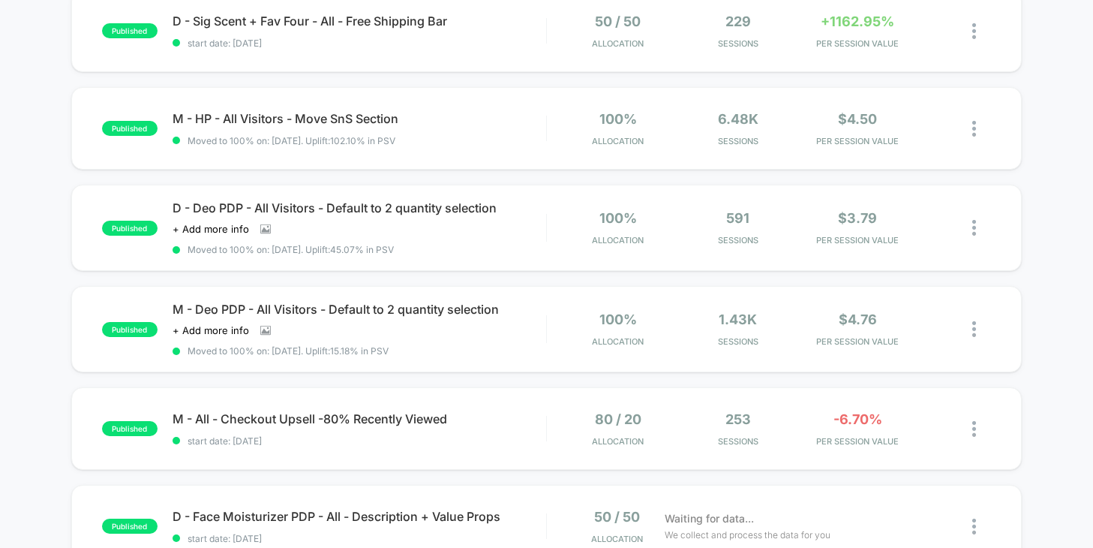
scroll to position [464, 0]
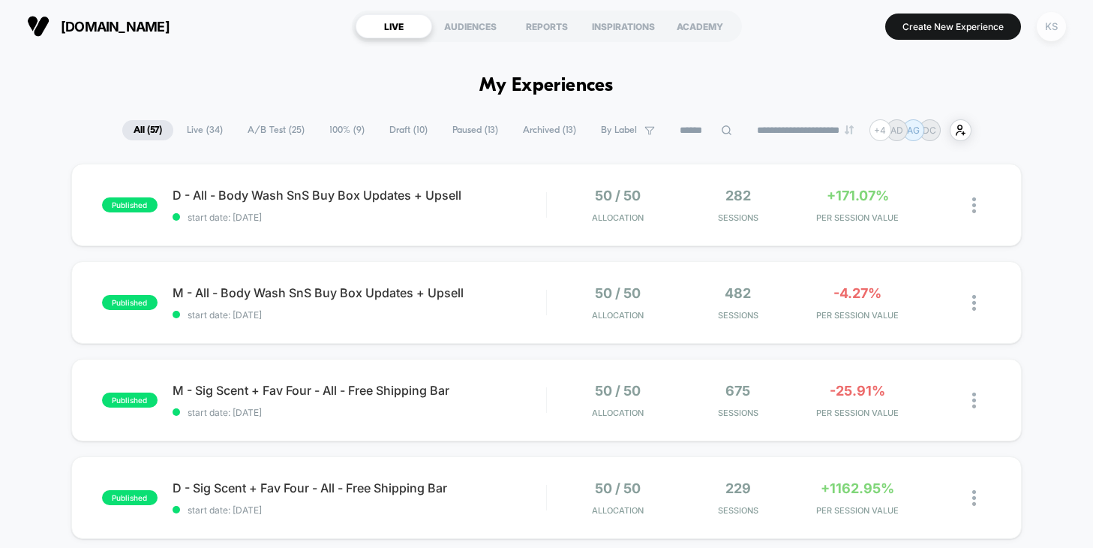
click at [1049, 32] on div "KS" at bounding box center [1051, 26] width 29 height 29
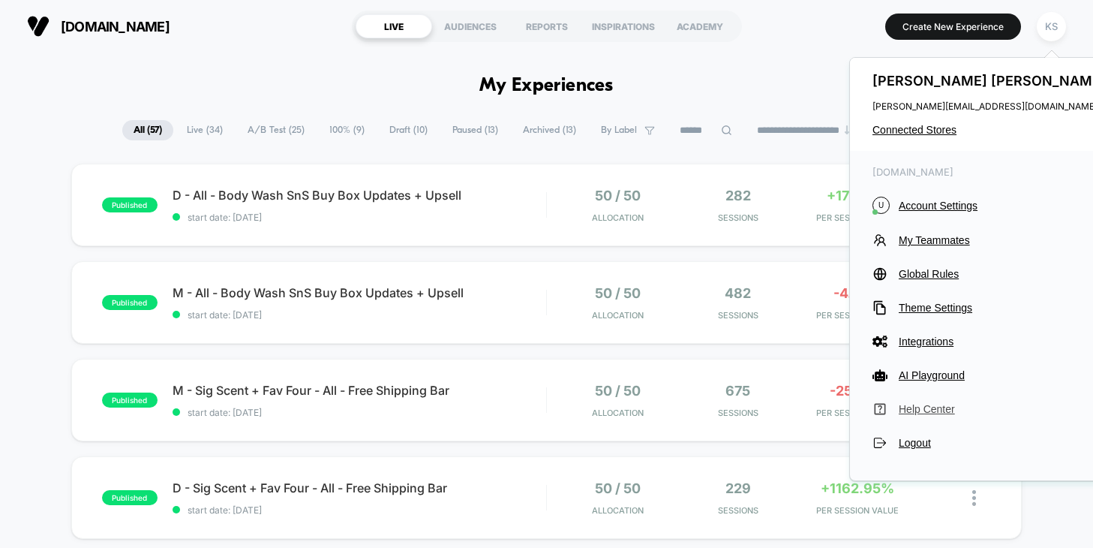
click at [939, 409] on span "Help Center" at bounding box center [1004, 409] width 211 height 12
